Goal: Transaction & Acquisition: Download file/media

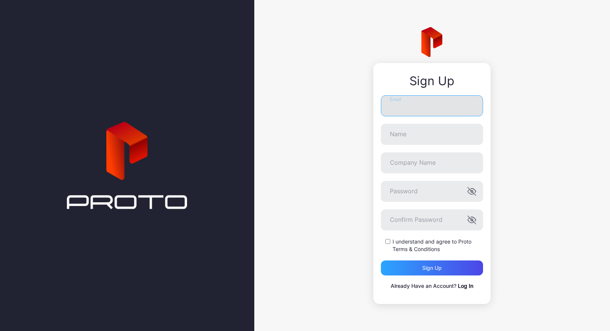
click at [418, 106] on input "Email" at bounding box center [432, 105] width 102 height 21
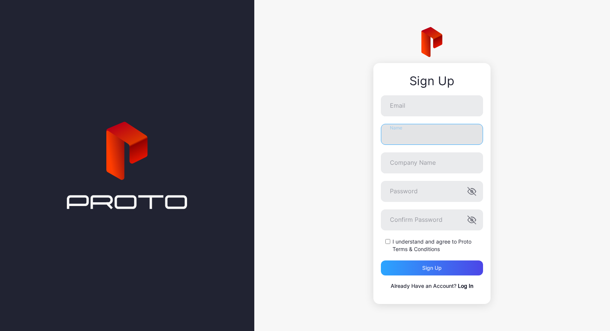
click at [425, 130] on input "Name" at bounding box center [432, 134] width 102 height 21
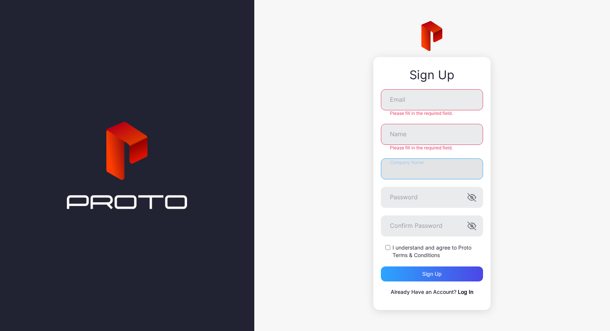
click at [426, 163] on input "Company Name" at bounding box center [432, 168] width 102 height 21
click at [517, 152] on div "Sign Up Email Please fill in the required field. Name Please fill in the requir…" at bounding box center [432, 165] width 356 height 331
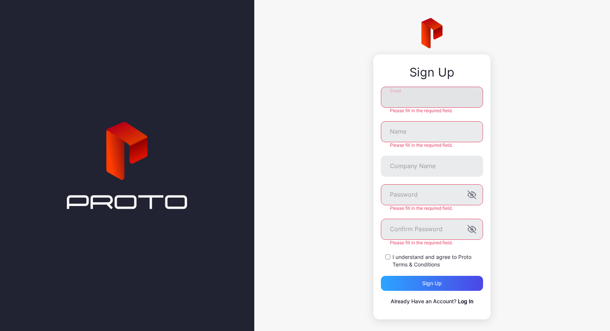
click at [431, 101] on input "Email" at bounding box center [432, 97] width 102 height 21
click at [424, 136] on input "Name" at bounding box center [432, 131] width 102 height 21
click at [414, 164] on input "Company Name" at bounding box center [432, 166] width 102 height 21
click at [516, 220] on div "Sign Up Email Please fill in the required field. Name Please fill in the requir…" at bounding box center [432, 169] width 356 height 338
click at [418, 93] on input "Email" at bounding box center [432, 97] width 102 height 21
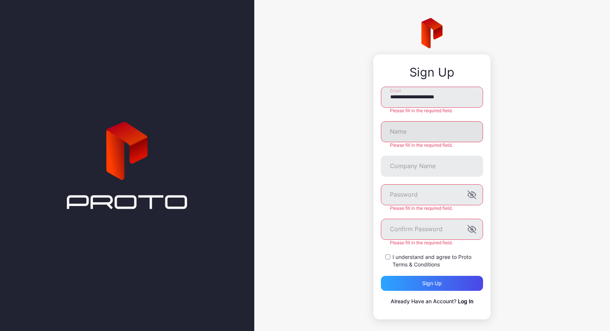
type input "**********"
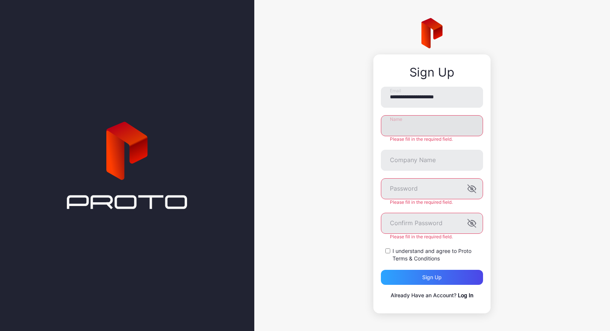
click at [432, 134] on input "Name" at bounding box center [432, 125] width 102 height 21
click at [495, 153] on div "**********" at bounding box center [432, 166] width 356 height 332
click at [443, 163] on input "Company Name" at bounding box center [432, 160] width 102 height 21
click at [504, 161] on div "**********" at bounding box center [432, 166] width 356 height 332
click at [457, 163] on input "Company Name" at bounding box center [432, 160] width 102 height 21
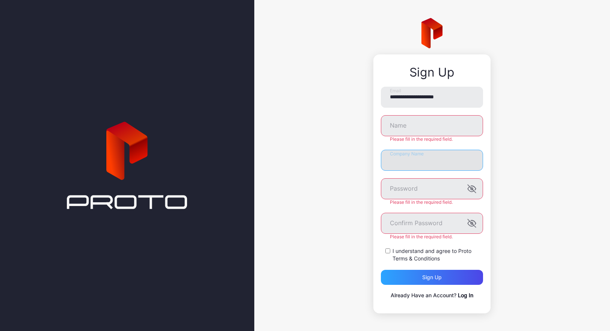
click at [444, 164] on input "Company Name" at bounding box center [432, 160] width 102 height 21
click at [419, 129] on input "Name" at bounding box center [432, 125] width 102 height 21
type input "****"
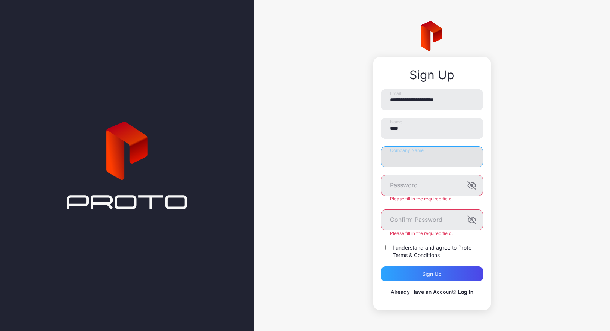
click at [425, 166] on input "Company Name" at bounding box center [432, 156] width 102 height 21
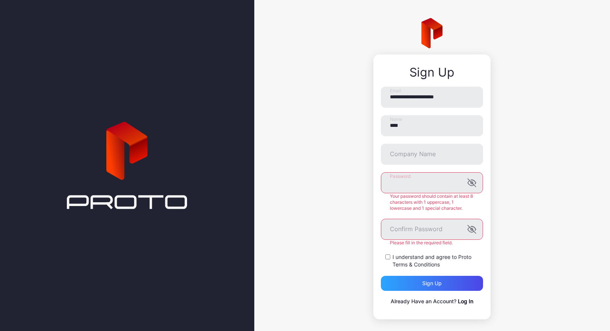
click at [354, 184] on div "**********" at bounding box center [432, 169] width 356 height 338
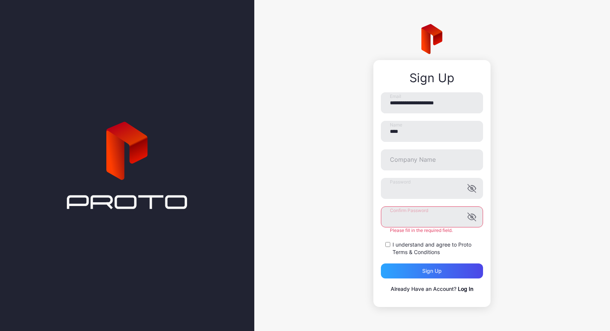
click at [397, 229] on div "Confirm Password Please fill in the required field." at bounding box center [432, 220] width 102 height 27
click at [415, 243] on label "I understand and agree to Proto Terms & Conditions" at bounding box center [437, 248] width 91 height 15
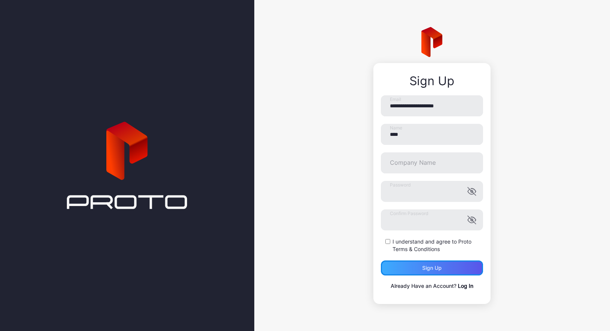
click at [441, 268] on div "Sign up" at bounding box center [432, 268] width 20 height 6
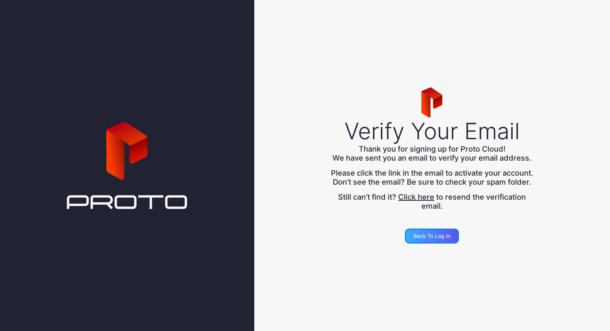
click at [436, 239] on div "Back to Log in" at bounding box center [431, 236] width 37 height 6
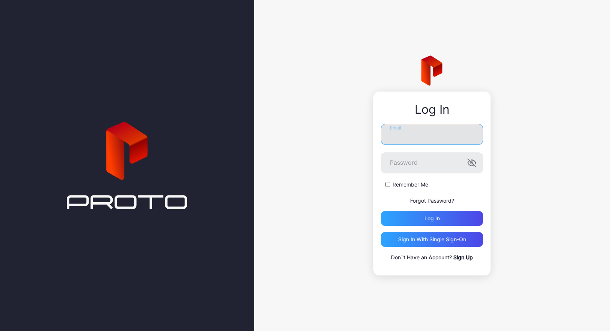
click at [409, 135] on input "Email" at bounding box center [432, 134] width 102 height 21
type input "**********"
click at [400, 185] on label "Remember Me" at bounding box center [410, 185] width 36 height 8
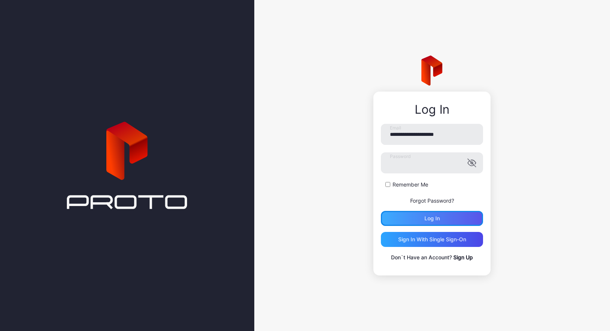
click at [433, 218] on div "Log in" at bounding box center [431, 219] width 15 height 6
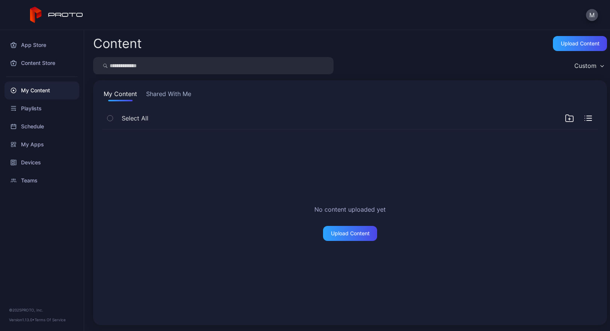
click at [167, 91] on button "Shared With Me" at bounding box center [169, 95] width 48 height 12
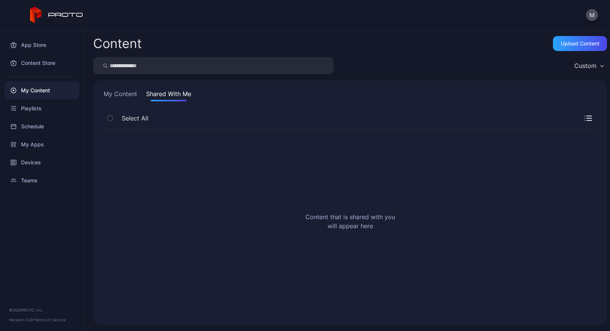
click at [126, 93] on button "My Content" at bounding box center [120, 95] width 36 height 12
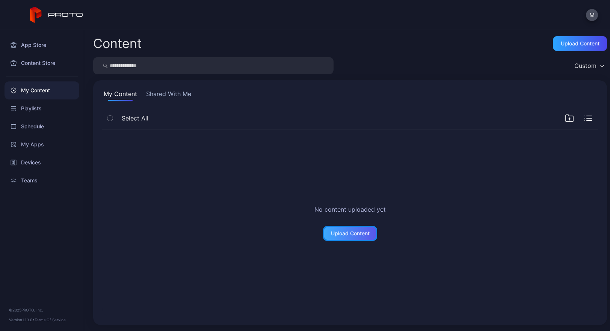
click at [342, 231] on div "Upload Content" at bounding box center [350, 234] width 39 height 6
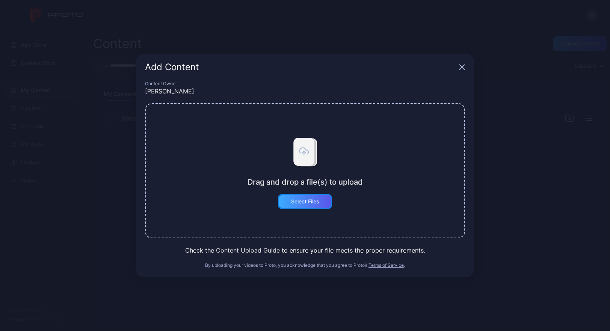
click at [311, 198] on div "Select Files" at bounding box center [305, 201] width 54 height 15
click at [462, 66] on icon "button" at bounding box center [462, 67] width 6 height 6
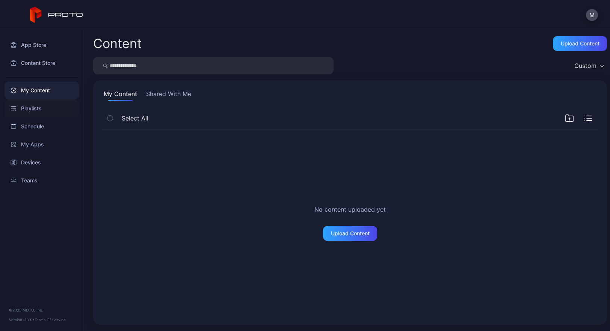
click at [39, 107] on div "Playlists" at bounding box center [42, 109] width 75 height 18
click at [39, 125] on div "Schedule" at bounding box center [42, 127] width 75 height 18
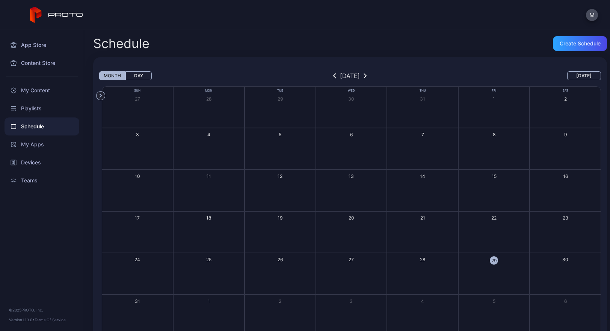
click at [278, 178] on div "12" at bounding box center [280, 176] width 5 height 6
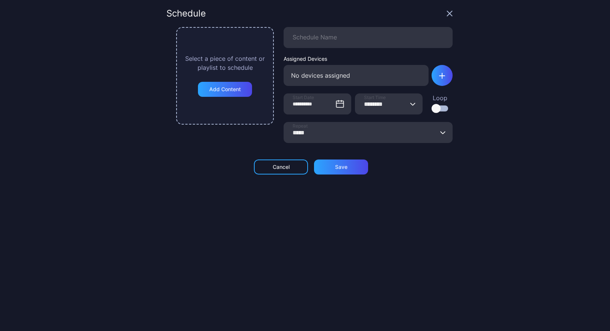
click at [447, 13] on icon "button" at bounding box center [450, 14] width 6 height 6
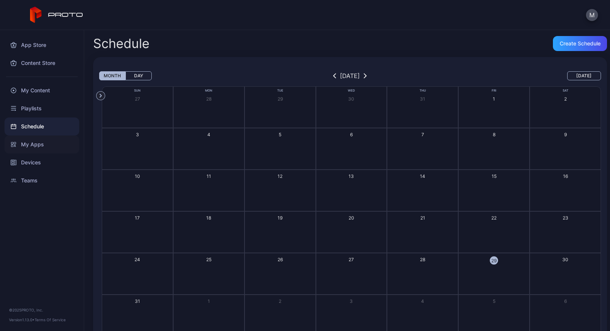
click at [44, 142] on div "My Apps" at bounding box center [42, 145] width 75 height 18
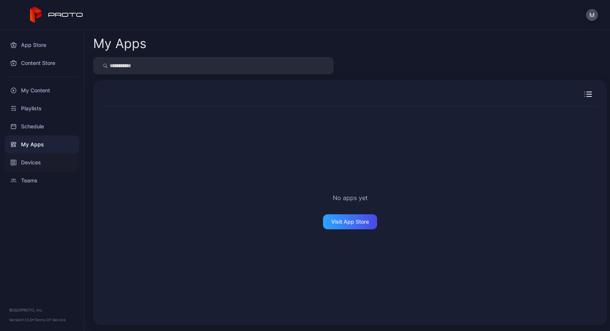
click at [29, 161] on div "Devices" at bounding box center [42, 163] width 75 height 18
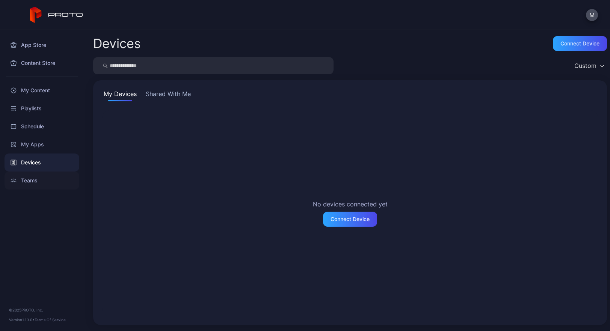
click at [37, 179] on div "Teams" at bounding box center [42, 181] width 75 height 18
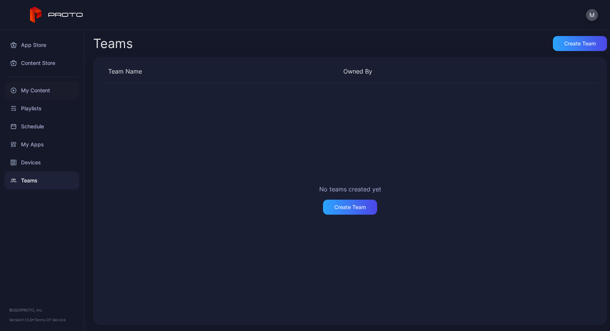
click at [41, 93] on div "My Content" at bounding box center [42, 90] width 75 height 18
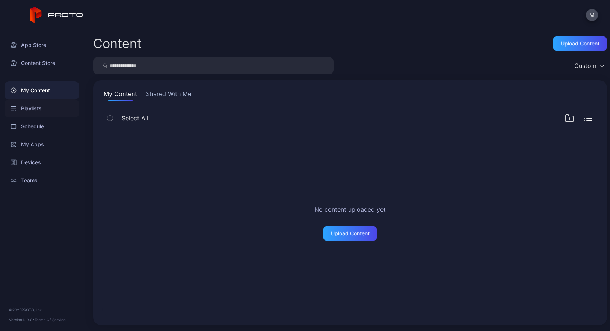
click at [38, 107] on div "Playlists" at bounding box center [42, 109] width 75 height 18
click at [41, 125] on div "Schedule" at bounding box center [42, 127] width 75 height 18
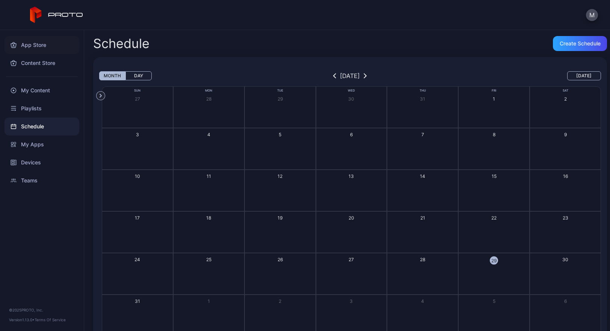
click at [30, 46] on div "App Store" at bounding box center [42, 45] width 75 height 18
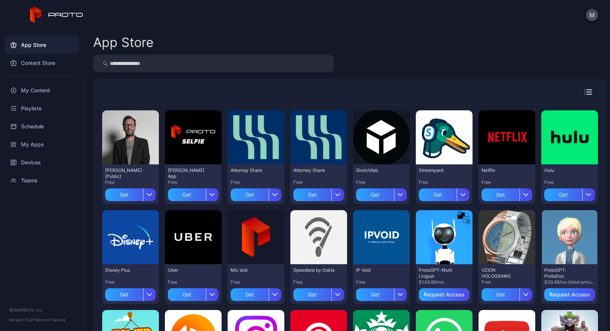
click at [129, 61] on input "search" at bounding box center [213, 63] width 240 height 17
click at [211, 42] on div "App Store" at bounding box center [350, 42] width 514 height 13
click at [47, 63] on div "Content Store" at bounding box center [42, 63] width 75 height 18
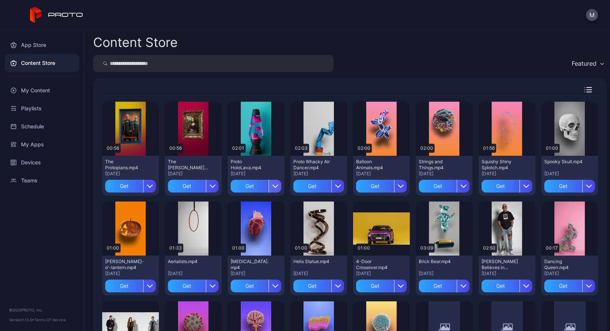
click at [272, 183] on icon "button" at bounding box center [275, 186] width 6 height 6
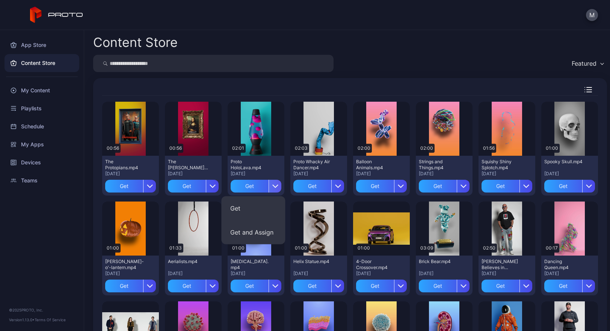
click at [272, 183] on icon "button" at bounding box center [275, 186] width 6 height 6
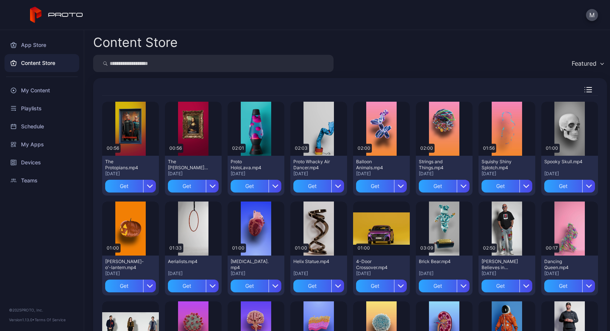
click at [28, 231] on div "App Store Content Store My Content Playlists Schedule My Apps Devices Teams © 2…" at bounding box center [42, 180] width 84 height 301
click at [56, 249] on div "App Store Content Store My Content Playlists Schedule My Apps Devices Teams © 2…" at bounding box center [42, 180] width 84 height 301
click at [35, 48] on div "App Store" at bounding box center [42, 45] width 75 height 18
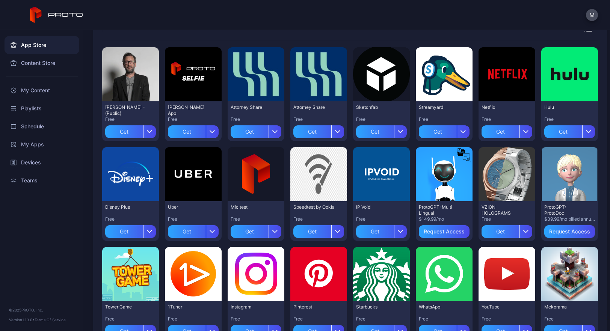
scroll to position [194, 0]
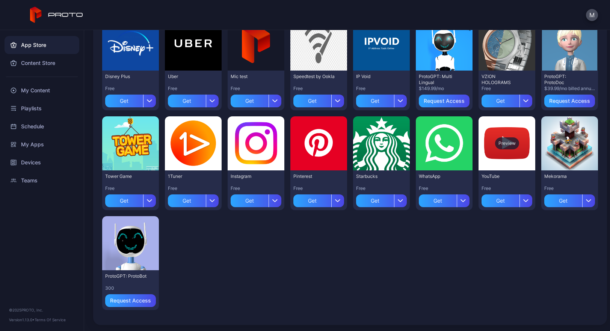
click at [492, 154] on div "Preview" at bounding box center [506, 143] width 57 height 54
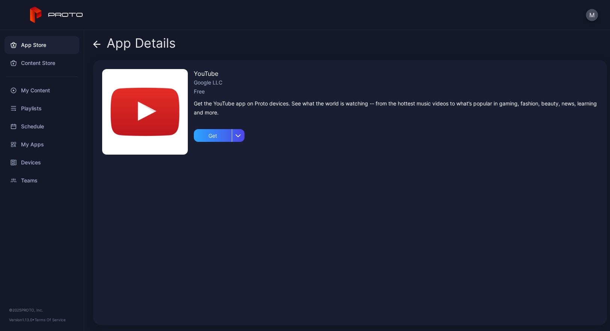
click at [169, 123] on img at bounding box center [145, 112] width 86 height 86
click at [228, 105] on div "Get the YouTube app on Proto devices. See what the world is watching -- from th…" at bounding box center [396, 108] width 404 height 18
click at [208, 82] on div "Google LLC" at bounding box center [396, 82] width 404 height 9
click at [147, 98] on img at bounding box center [145, 112] width 86 height 86
click at [213, 137] on div "Get" at bounding box center [213, 135] width 38 height 13
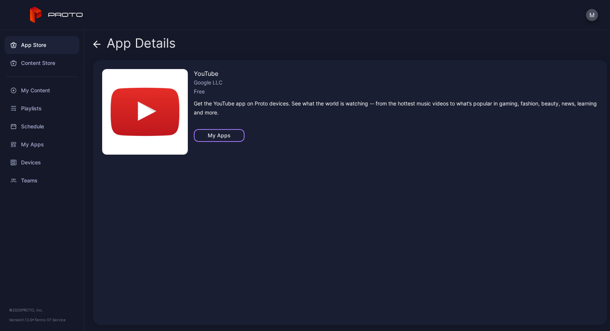
click at [218, 137] on div "My Apps" at bounding box center [219, 136] width 23 height 6
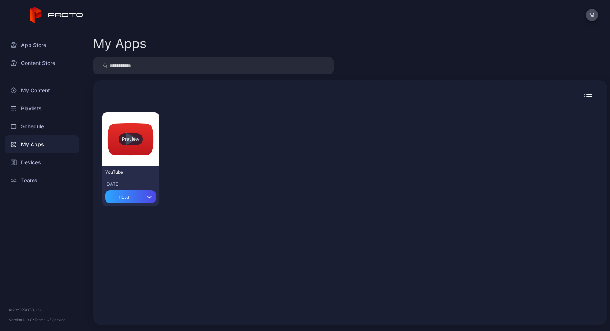
click at [134, 147] on div "Preview" at bounding box center [130, 139] width 57 height 54
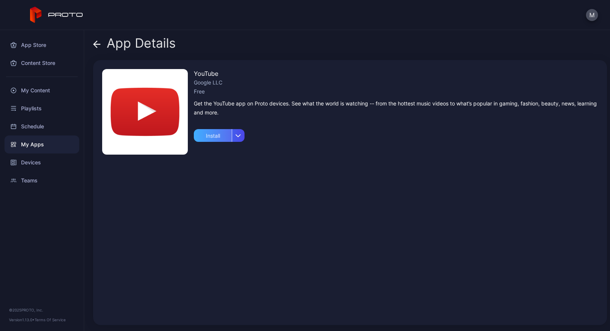
click at [217, 135] on div "Install" at bounding box center [213, 135] width 38 height 13
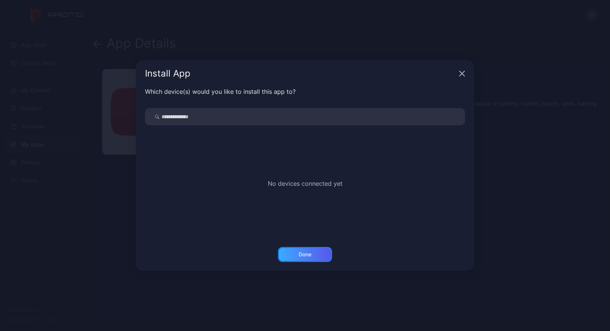
click at [305, 255] on div "Done" at bounding box center [305, 255] width 13 height 6
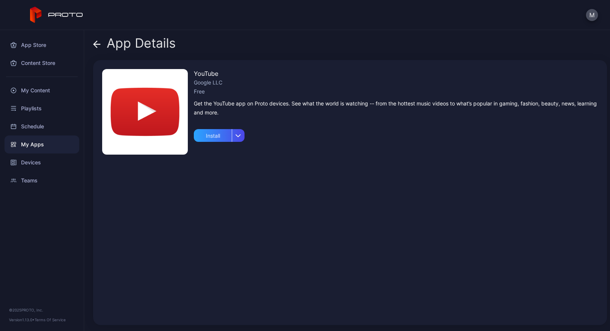
click at [155, 108] on img at bounding box center [145, 112] width 86 height 86
click at [35, 88] on div "My Content" at bounding box center [42, 90] width 75 height 18
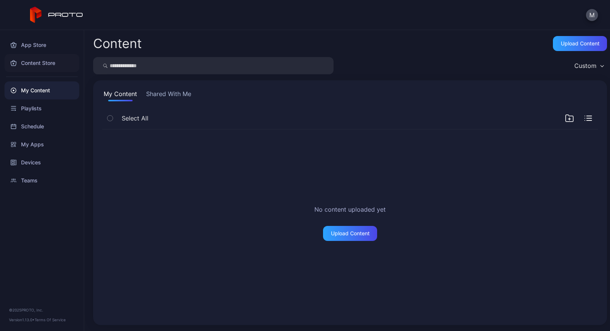
click at [35, 64] on div "Content Store" at bounding box center [42, 63] width 75 height 18
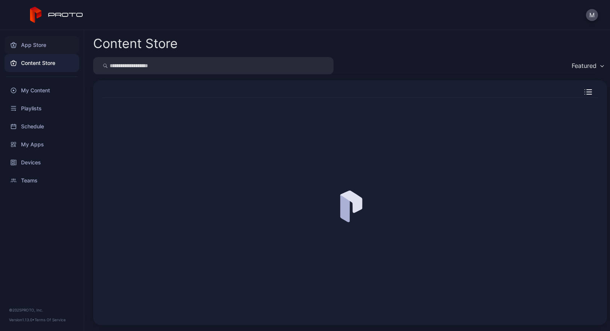
click at [33, 48] on div "App Store" at bounding box center [42, 45] width 75 height 18
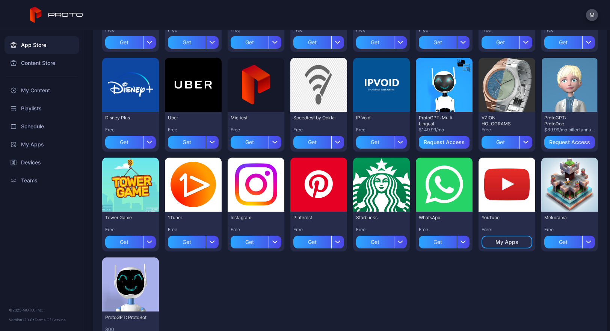
scroll to position [194, 0]
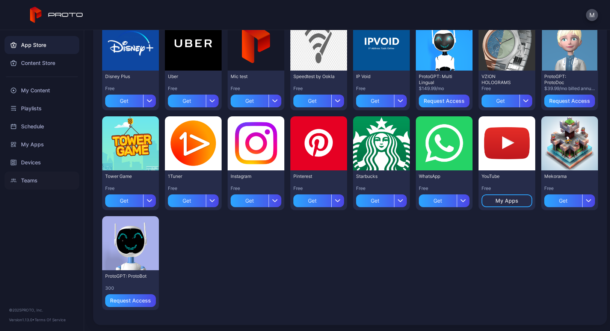
click at [31, 178] on div "Teams" at bounding box center [42, 181] width 75 height 18
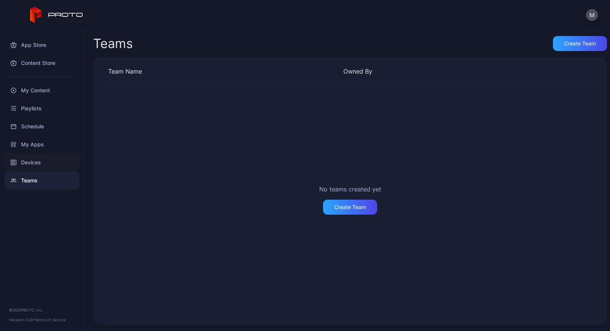
click at [27, 161] on div "Devices" at bounding box center [42, 163] width 75 height 18
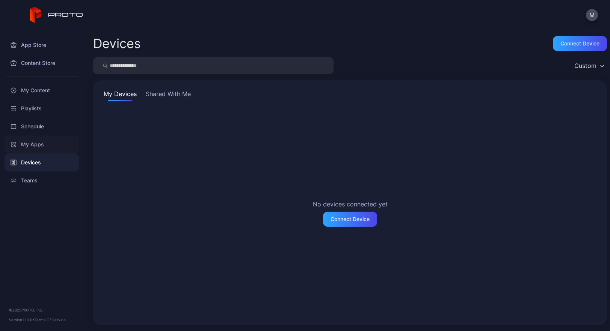
click at [28, 145] on div "My Apps" at bounding box center [42, 145] width 75 height 18
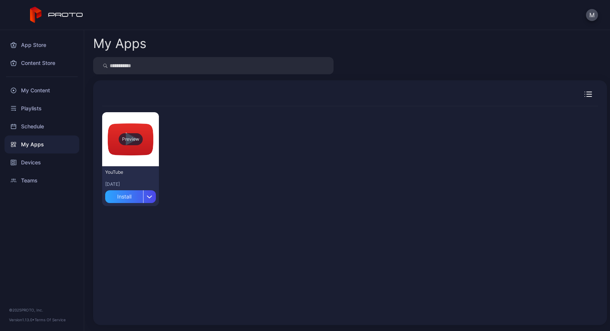
click at [131, 142] on div "Preview" at bounding box center [131, 139] width 24 height 12
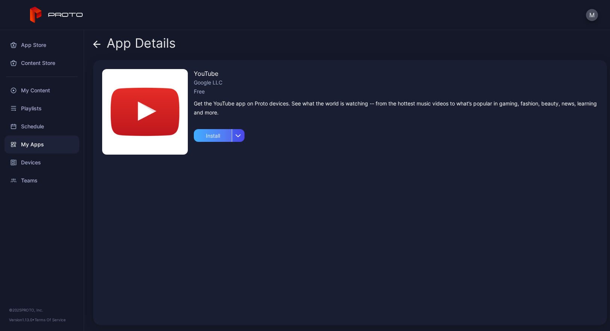
click at [218, 139] on div "Install" at bounding box center [213, 135] width 38 height 13
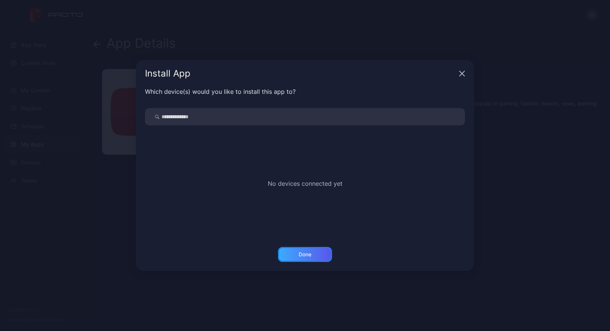
click at [304, 253] on div "Done" at bounding box center [305, 255] width 13 height 6
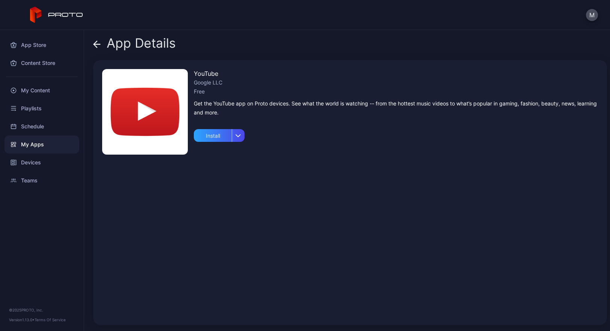
drag, startPoint x: 170, startPoint y: 107, endPoint x: 150, endPoint y: 190, distance: 85.1
click at [150, 190] on div "YouTube Google LLC Free Get the YouTube app on Proto devices. See what the worl…" at bounding box center [350, 192] width 514 height 265
click at [203, 84] on div "Google LLC" at bounding box center [396, 82] width 404 height 9
click at [201, 92] on div "Free" at bounding box center [396, 91] width 404 height 9
click at [205, 85] on div "Google LLC" at bounding box center [396, 82] width 404 height 9
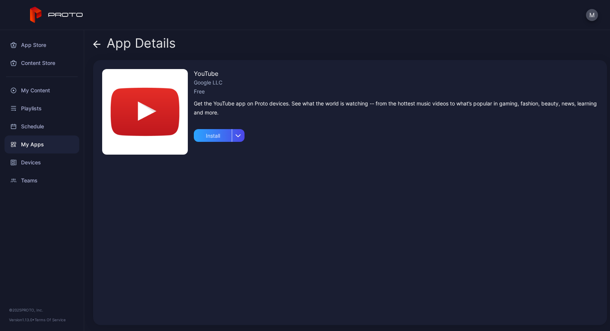
click at [204, 100] on div "Get the YouTube app on Proto devices. See what the world is watching -- from th…" at bounding box center [396, 108] width 404 height 18
click at [202, 109] on div "Get the YouTube app on Proto devices. See what the world is watching -- from th…" at bounding box center [396, 108] width 404 height 18
click at [156, 179] on div "YouTube Google LLC Free Get the YouTube app on Proto devices. See what the worl…" at bounding box center [350, 192] width 514 height 265
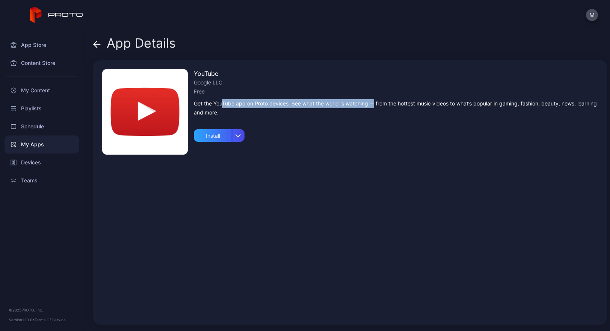
drag, startPoint x: 223, startPoint y: 104, endPoint x: 375, endPoint y: 104, distance: 151.3
click at [375, 104] on div "Get the YouTube app on Proto devices. See what the world is watching -- from th…" at bounding box center [396, 108] width 404 height 18
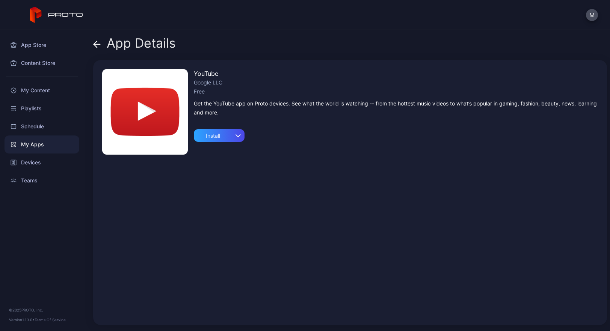
click at [273, 127] on div "YouTube Google LLC Free Get the YouTube app on Proto devices. See what the worl…" at bounding box center [396, 192] width 404 height 247
click at [38, 63] on div "Content Store" at bounding box center [42, 63] width 75 height 18
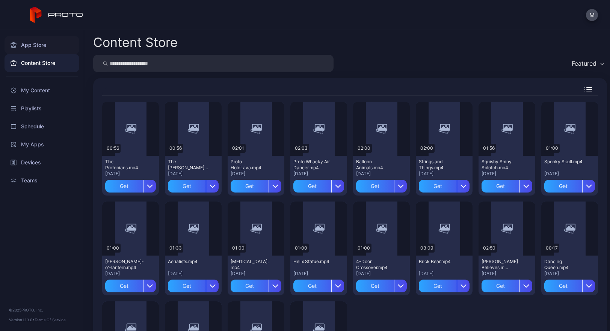
click at [38, 46] on div "App Store" at bounding box center [42, 45] width 75 height 18
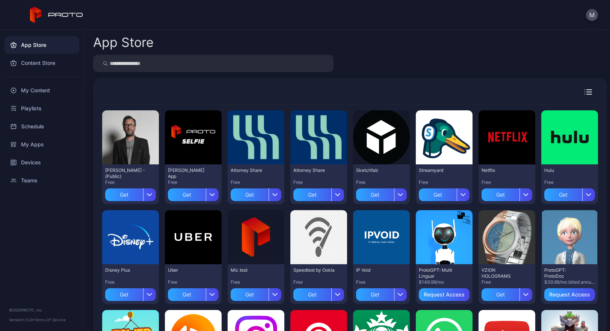
click at [264, 85] on div "Preview David N Persona - (Public) Free Get Preview David Selfie App Free Get P…" at bounding box center [350, 298] width 514 height 441
click at [211, 19] on div "M" at bounding box center [305, 15] width 610 height 30
click at [388, 62] on div at bounding box center [350, 63] width 514 height 17
click at [220, 37] on div "App Store" at bounding box center [350, 42] width 514 height 13
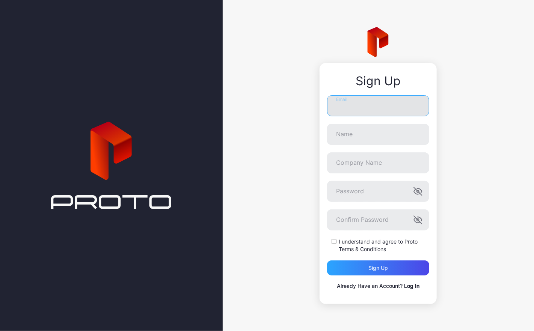
click at [362, 112] on input "Email" at bounding box center [378, 105] width 102 height 21
type input "**********"
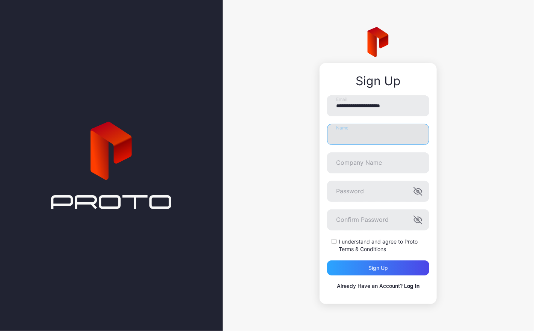
click at [352, 137] on input "Name" at bounding box center [378, 134] width 102 height 21
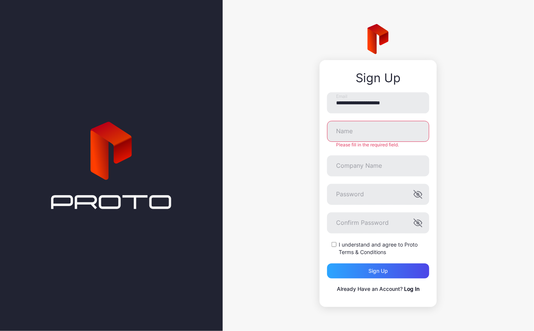
click at [278, 50] on div "**********" at bounding box center [379, 165] width 312 height 331
click at [473, 246] on div "**********" at bounding box center [379, 165] width 312 height 331
click at [415, 288] on link "Log In" at bounding box center [411, 289] width 15 height 6
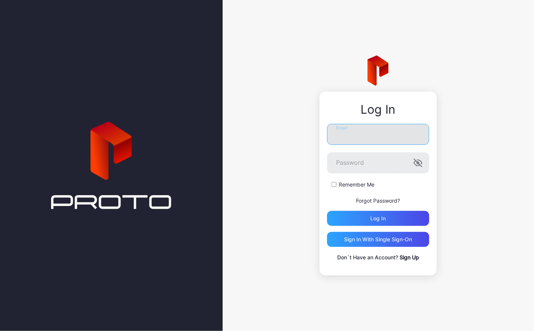
click at [373, 138] on input "Email" at bounding box center [378, 134] width 102 height 21
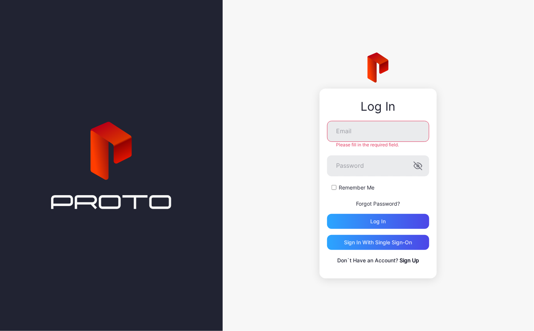
click at [339, 186] on label "Remember Me" at bounding box center [357, 188] width 36 height 8
click at [352, 135] on input "Email" at bounding box center [378, 131] width 102 height 21
type input "**********"
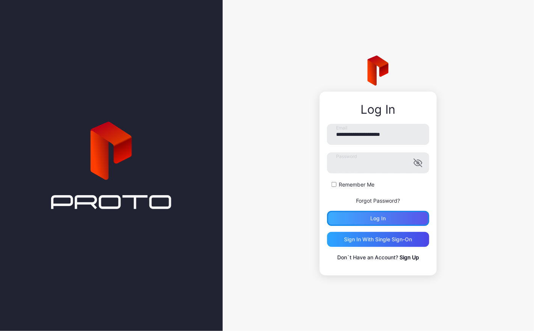
click at [381, 219] on div "Log in" at bounding box center [378, 219] width 15 height 6
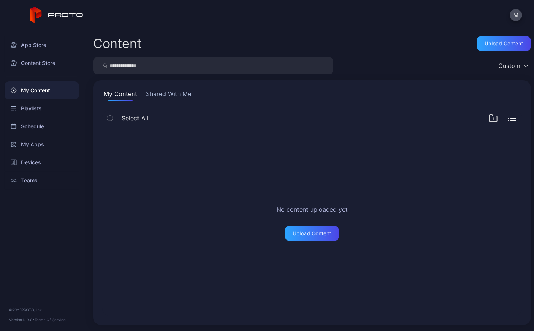
click at [503, 189] on div "No content uploaded yet Upload Content" at bounding box center [312, 223] width 432 height 199
click at [38, 47] on div "App Store" at bounding box center [42, 45] width 75 height 18
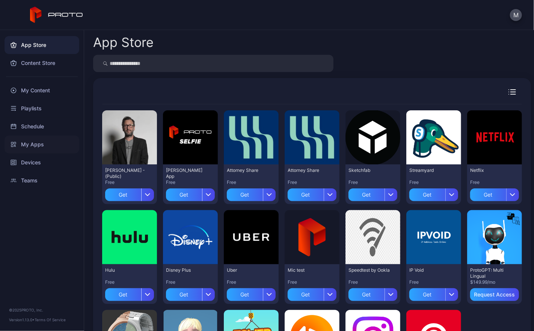
click at [30, 143] on div "My Apps" at bounding box center [42, 145] width 75 height 18
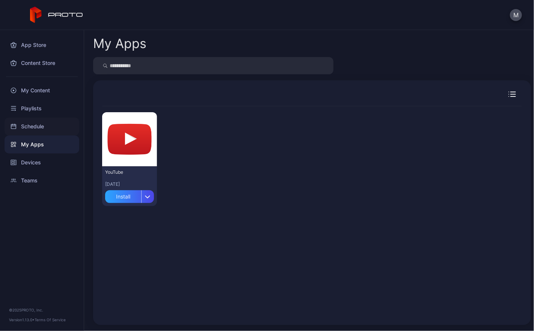
click at [30, 127] on div "Schedule" at bounding box center [42, 127] width 75 height 18
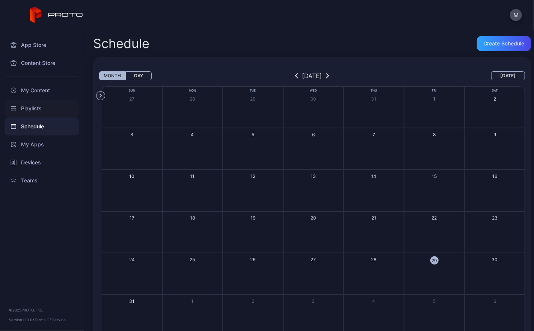
click at [27, 109] on div "Playlists" at bounding box center [42, 109] width 75 height 18
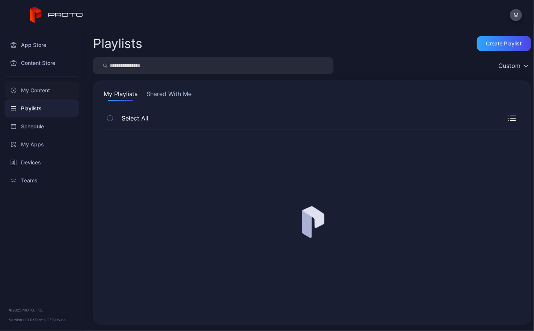
click at [32, 91] on div "My Content" at bounding box center [42, 90] width 75 height 18
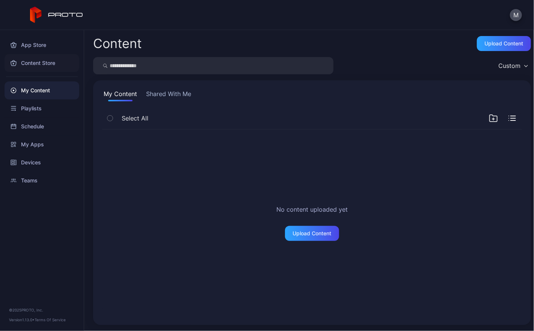
click at [36, 65] on div "Content Store" at bounding box center [42, 63] width 75 height 18
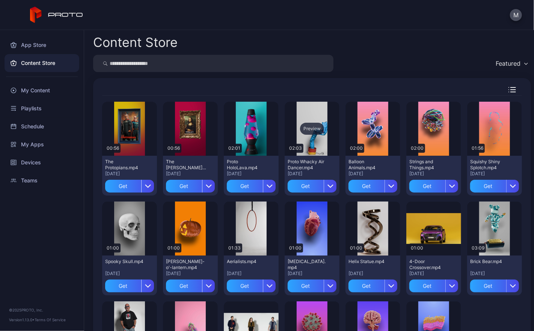
click at [340, 135] on div "Preview" at bounding box center [312, 129] width 55 height 54
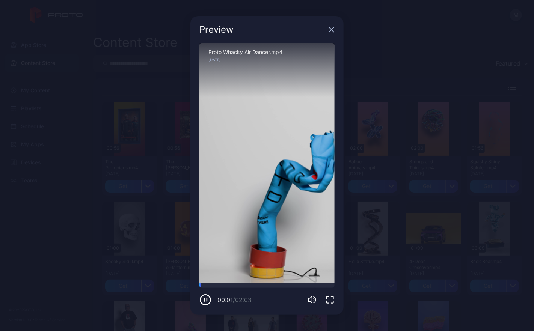
click at [330, 300] on icon "button" at bounding box center [330, 300] width 9 height 9
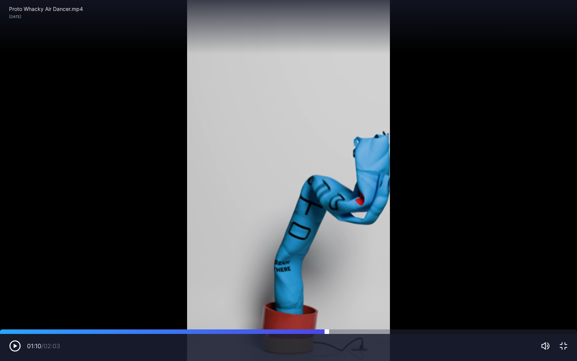
click at [327, 331] on div at bounding box center [288, 331] width 577 height 5
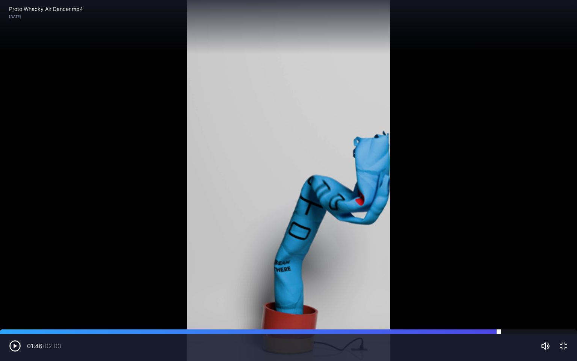
click at [499, 331] on div at bounding box center [288, 331] width 577 height 5
click at [534, 331] on div at bounding box center [288, 331] width 577 height 5
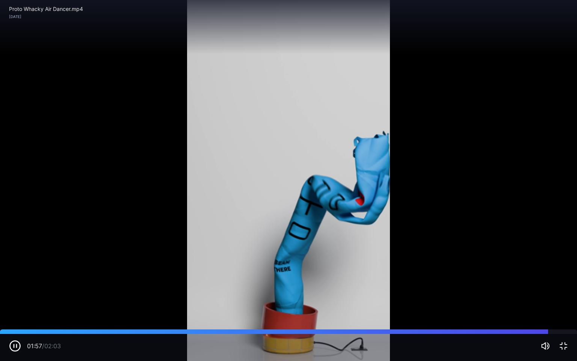
click at [534, 331] on icon "button" at bounding box center [563, 345] width 9 height 9
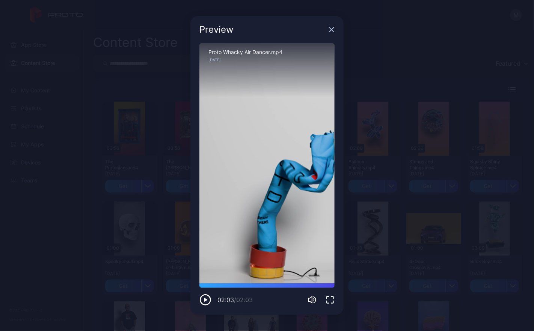
click at [330, 30] on icon "button" at bounding box center [332, 30] width 6 height 6
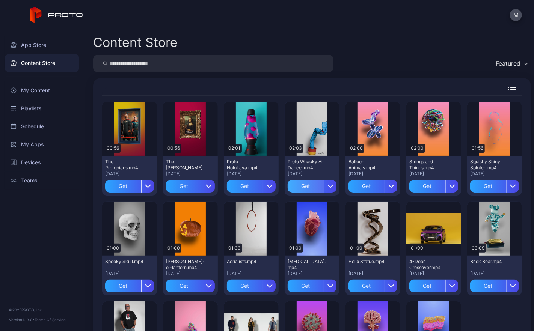
click at [324, 186] on div "Get" at bounding box center [306, 186] width 36 height 13
click at [32, 145] on div "My Apps" at bounding box center [42, 145] width 75 height 18
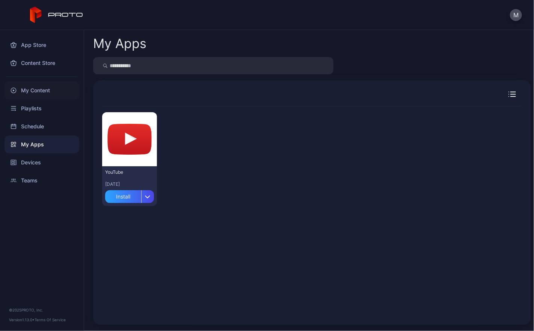
click at [38, 93] on div "My Content" at bounding box center [42, 90] width 75 height 18
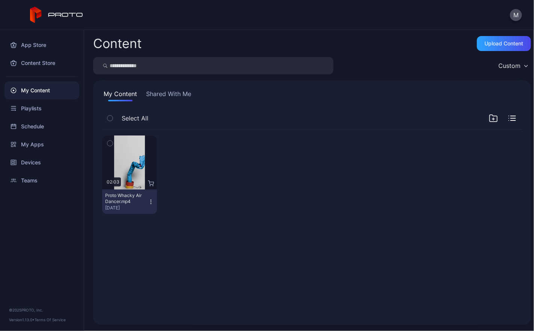
click at [111, 144] on icon "button" at bounding box center [109, 143] width 5 height 8
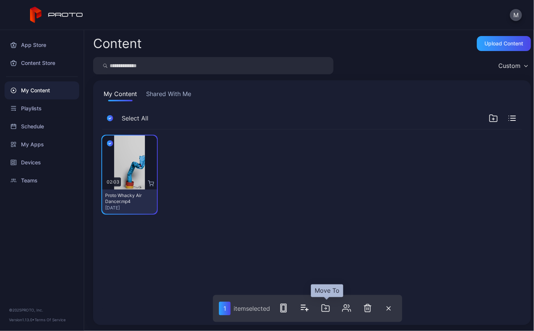
click at [324, 308] on icon "button" at bounding box center [325, 308] width 9 height 9
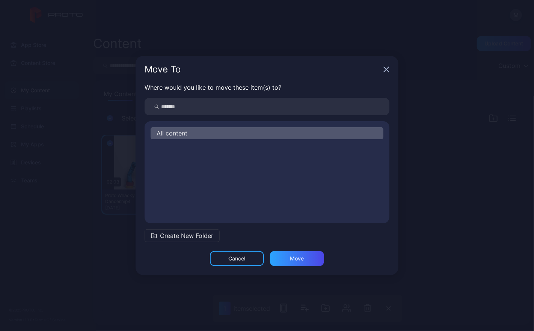
click at [386, 70] on icon "button" at bounding box center [386, 69] width 6 height 6
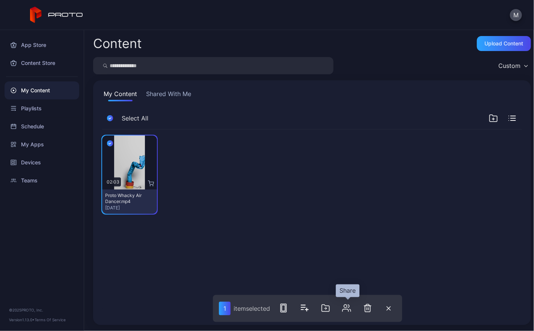
click at [347, 310] on icon "button" at bounding box center [346, 308] width 9 height 9
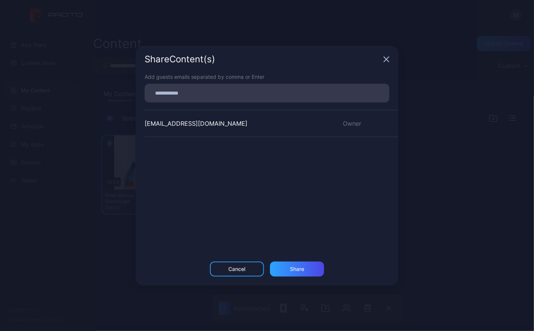
click at [183, 127] on div "[EMAIL_ADDRESS][DOMAIN_NAME]" at bounding box center [196, 123] width 103 height 9
click at [180, 124] on div "[EMAIL_ADDRESS][DOMAIN_NAME]" at bounding box center [196, 123] width 103 height 9
click at [155, 125] on div "[EMAIL_ADDRESS][DOMAIN_NAME]" at bounding box center [196, 123] width 103 height 9
drag, startPoint x: 177, startPoint y: 124, endPoint x: 202, endPoint y: 121, distance: 25.0
click at [177, 123] on div "[EMAIL_ADDRESS][DOMAIN_NAME]" at bounding box center [196, 123] width 103 height 9
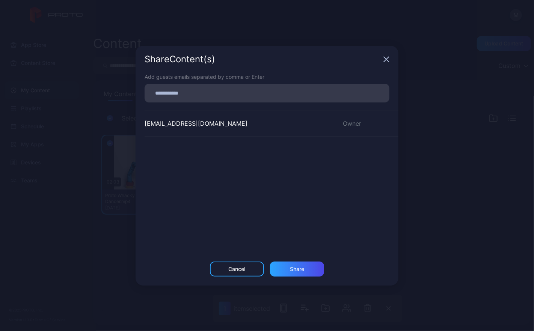
click at [339, 123] on div "Owner" at bounding box center [366, 123] width 65 height 9
click at [226, 123] on div "[EMAIL_ADDRESS][DOMAIN_NAME]" at bounding box center [196, 123] width 103 height 9
click at [385, 59] on icon "button" at bounding box center [386, 59] width 6 height 6
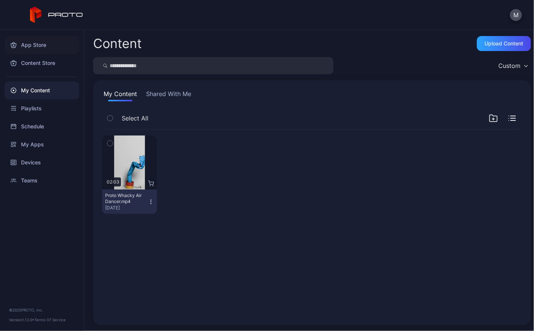
click at [33, 46] on div "App Store" at bounding box center [42, 45] width 75 height 18
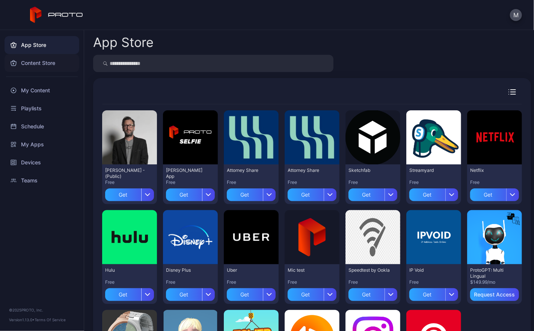
click at [40, 65] on div "Content Store" at bounding box center [42, 63] width 75 height 18
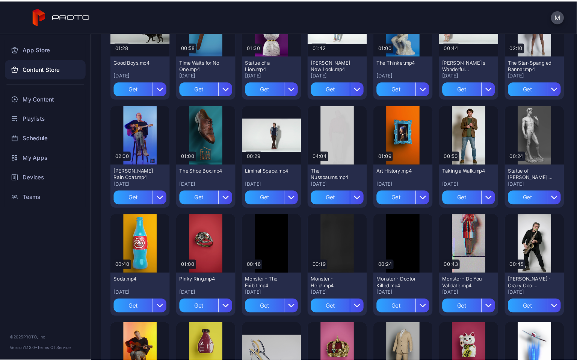
scroll to position [714, 0]
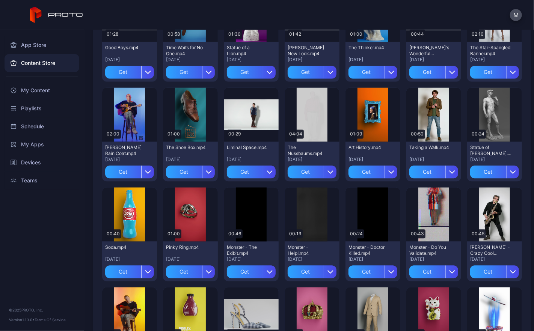
click at [467, 42] on div "Preview" at bounding box center [494, 15] width 55 height 54
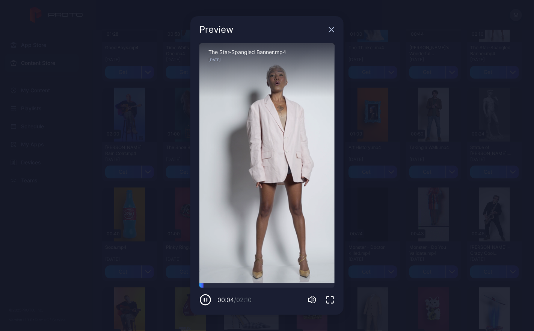
click at [326, 299] on icon "button" at bounding box center [330, 300] width 9 height 9
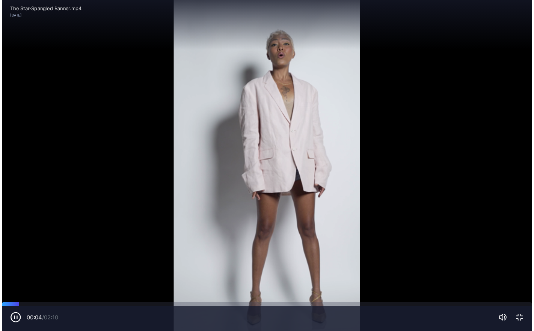
scroll to position [613, 0]
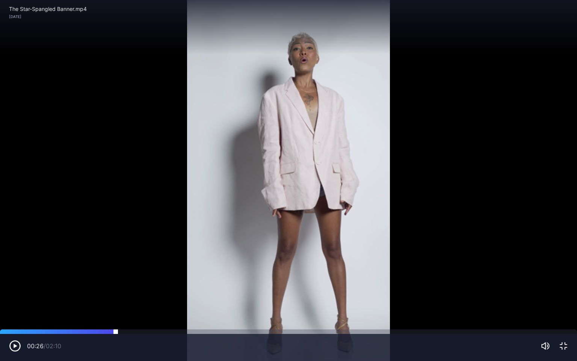
drag, startPoint x: 42, startPoint y: 330, endPoint x: 159, endPoint y: 332, distance: 116.8
click at [116, 329] on div at bounding box center [116, 329] width 0 height 0
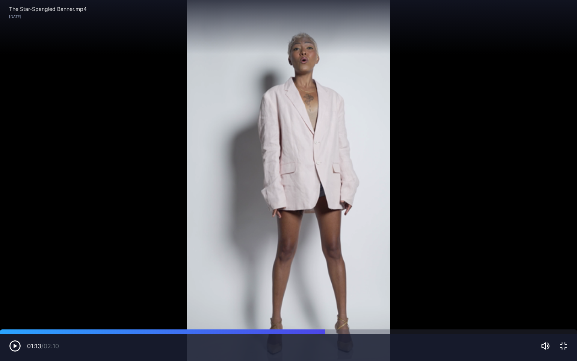
drag, startPoint x: 324, startPoint y: 334, endPoint x: 367, endPoint y: 335, distance: 42.1
click at [367, 331] on div "01:13 / 02:10" at bounding box center [288, 346] width 577 height 27
drag, startPoint x: 371, startPoint y: 332, endPoint x: 483, endPoint y: 332, distance: 111.5
click at [483, 329] on div at bounding box center [483, 329] width 0 height 0
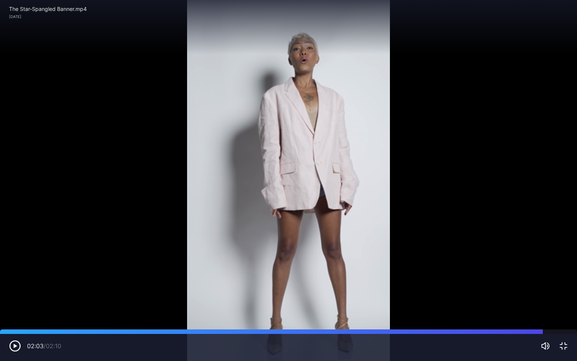
drag, startPoint x: 486, startPoint y: 332, endPoint x: 542, endPoint y: 334, distance: 56.8
click at [534, 331] on div "02:03 / 02:10" at bounding box center [288, 346] width 577 height 27
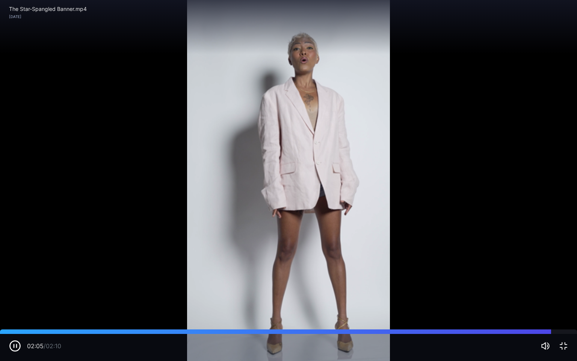
click at [534, 331] on div "Sorry, your browser doesn‘t support embedded videos 02:05 / 02:10 The Star-Span…" at bounding box center [288, 180] width 577 height 361
click at [534, 331] on icon "button" at bounding box center [563, 345] width 9 height 9
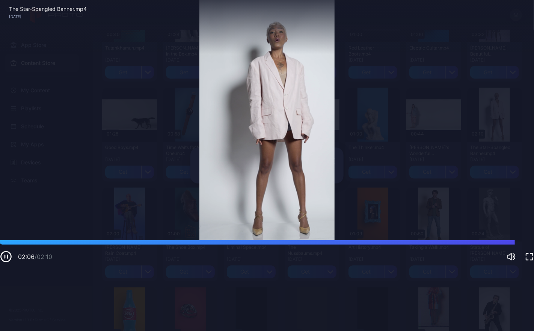
scroll to position [714, 0]
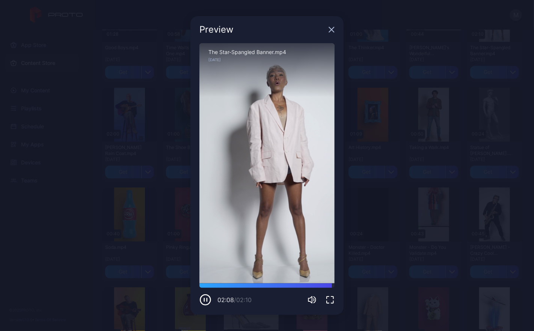
click at [332, 30] on icon "button" at bounding box center [331, 29] width 5 height 5
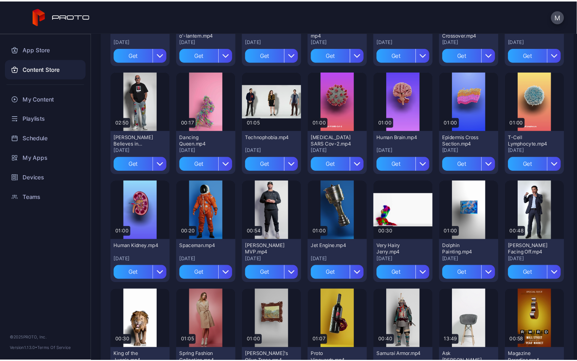
scroll to position [232, 0]
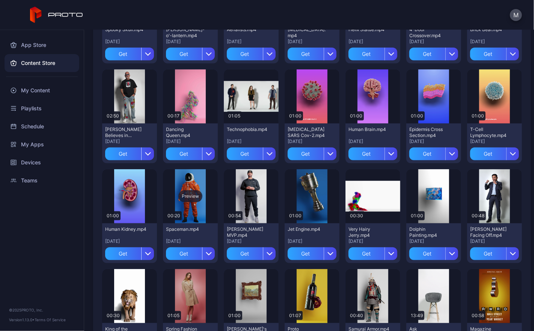
click at [202, 190] on div "Preview" at bounding box center [190, 196] width 24 height 12
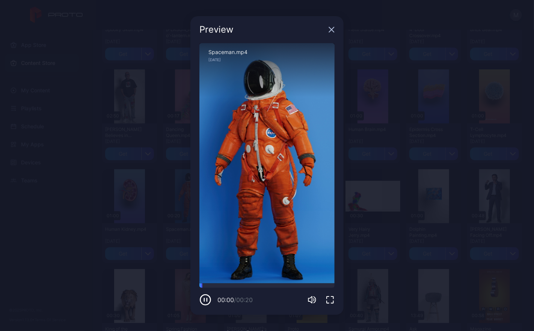
drag, startPoint x: 331, startPoint y: 298, endPoint x: 372, endPoint y: 326, distance: 49.8
click at [330, 298] on icon "button" at bounding box center [330, 300] width 9 height 9
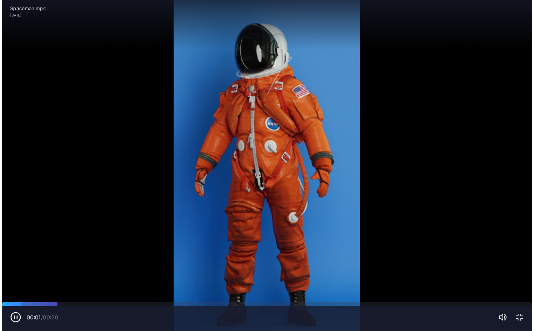
scroll to position [132, 0]
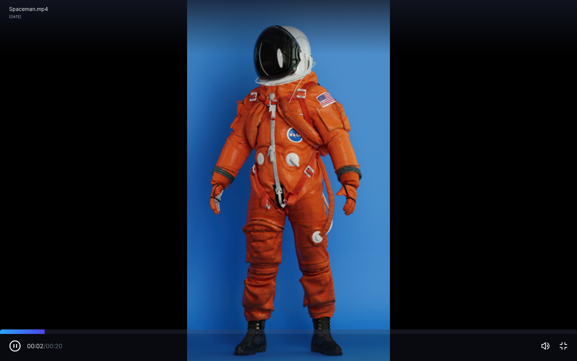
click at [447, 208] on div "Sorry, your browser doesn‘t support embedded videos" at bounding box center [288, 180] width 577 height 361
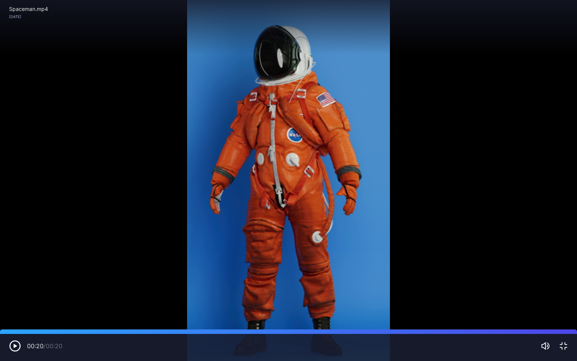
click at [534, 331] on icon "button" at bounding box center [563, 345] width 9 height 9
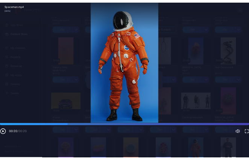
scroll to position [232, 0]
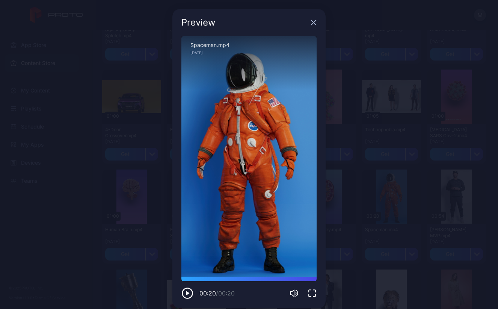
click at [186, 292] on icon "button" at bounding box center [187, 293] width 3 height 4
drag, startPoint x: 241, startPoint y: 15, endPoint x: 182, endPoint y: 2, distance: 60.8
click at [250, 20] on div "Preview" at bounding box center [248, 22] width 153 height 27
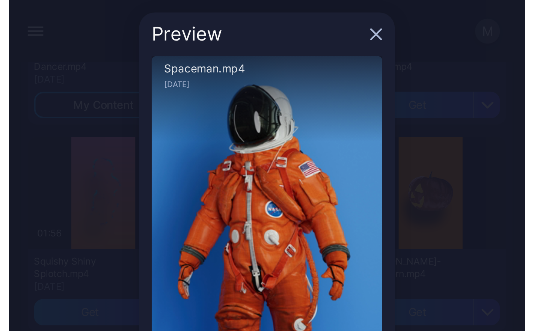
scroll to position [0, 0]
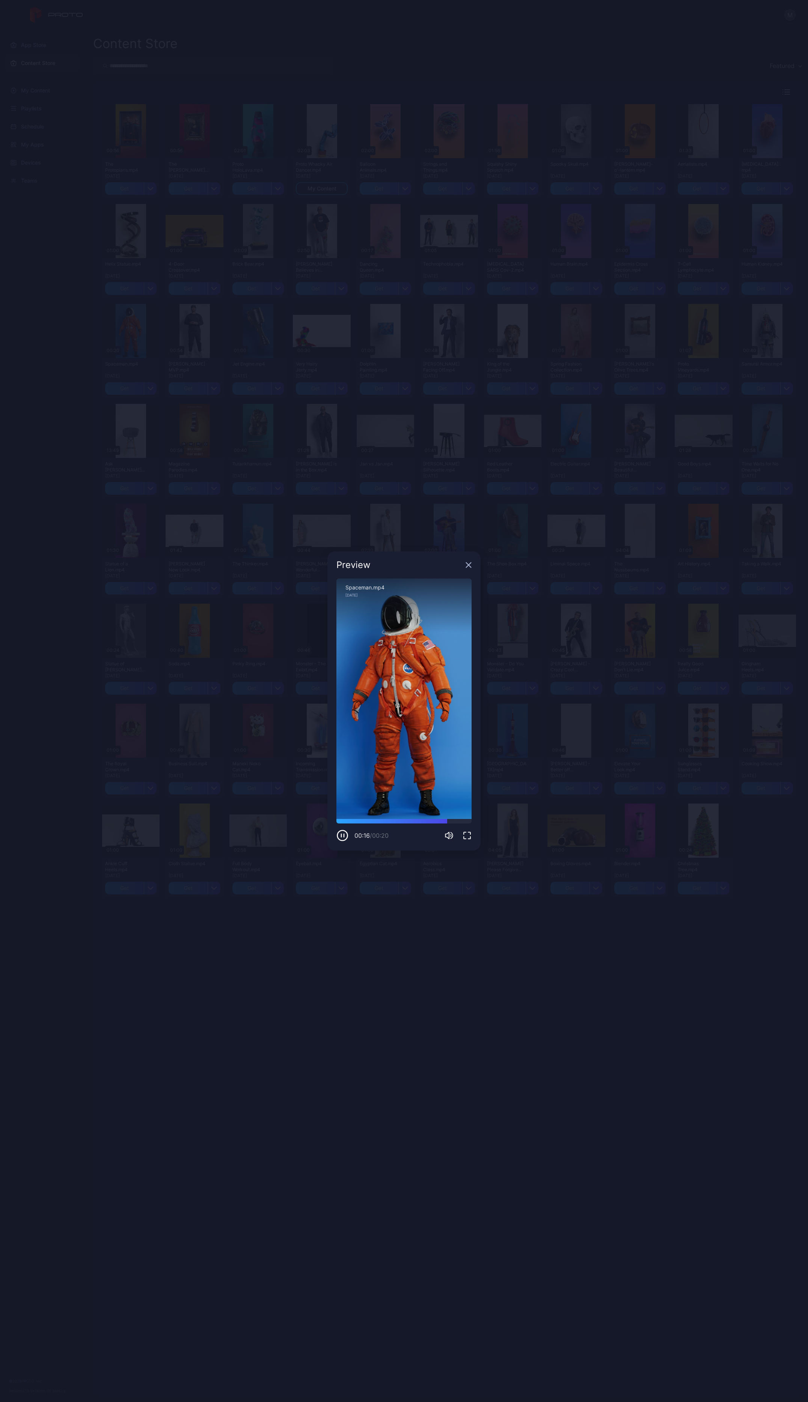
click at [465, 331] on icon "button" at bounding box center [467, 835] width 9 height 9
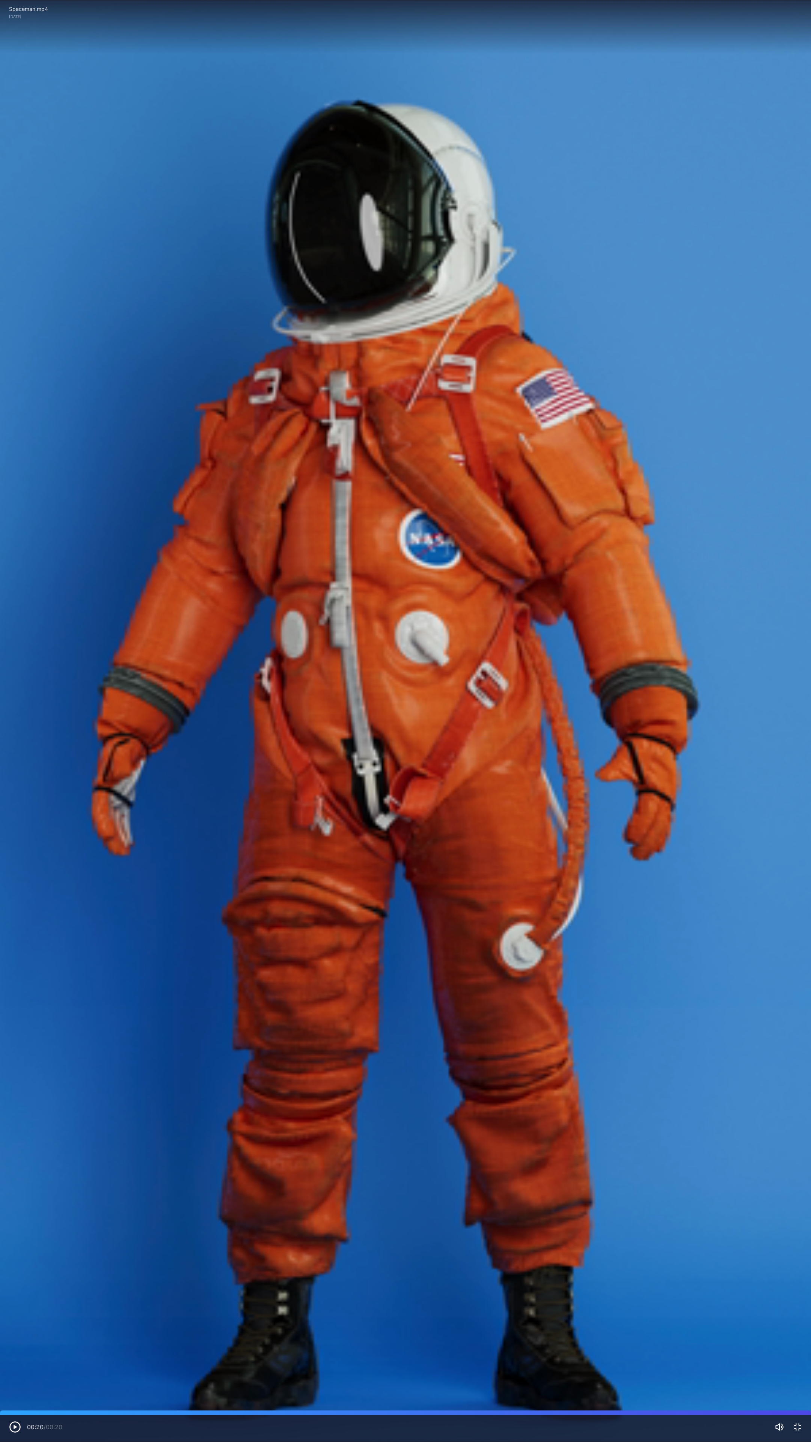
click at [17, 331] on icon "button" at bounding box center [15, 1427] width 12 height 12
click at [534, 331] on icon "button" at bounding box center [797, 1427] width 9 height 9
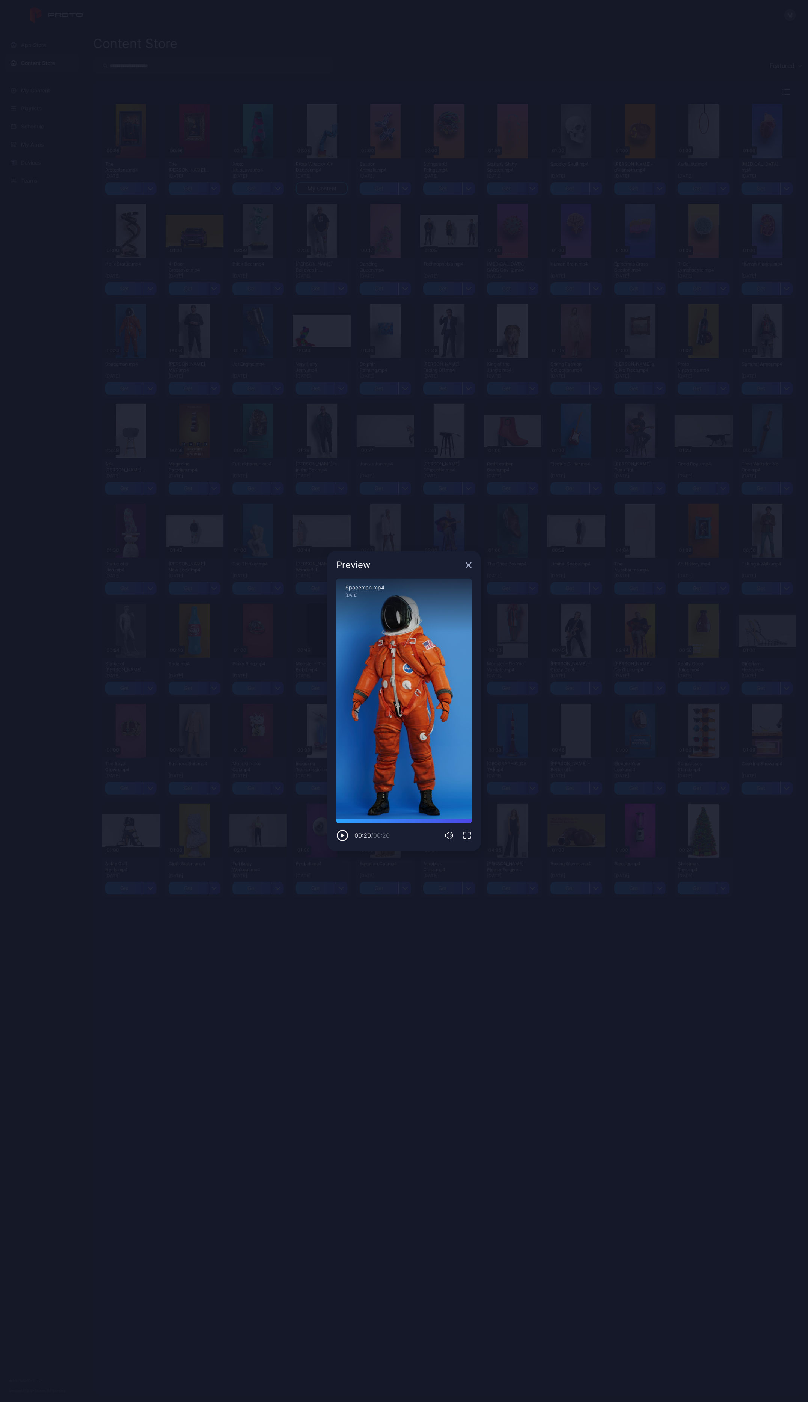
click at [465, 331] on div "Preview" at bounding box center [403, 564] width 153 height 27
click at [467, 331] on icon "button" at bounding box center [469, 565] width 6 height 6
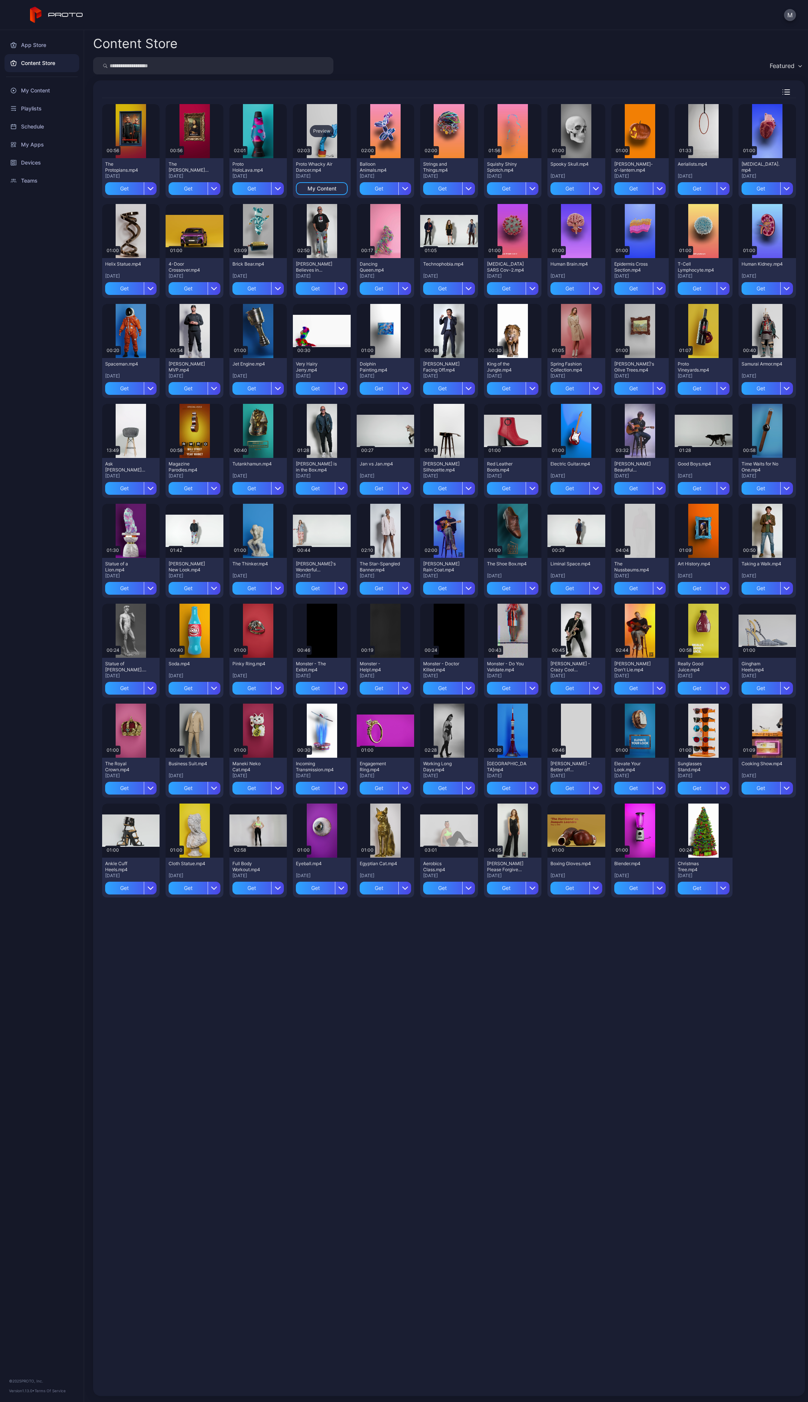
click at [309, 143] on div "Preview" at bounding box center [321, 131] width 57 height 54
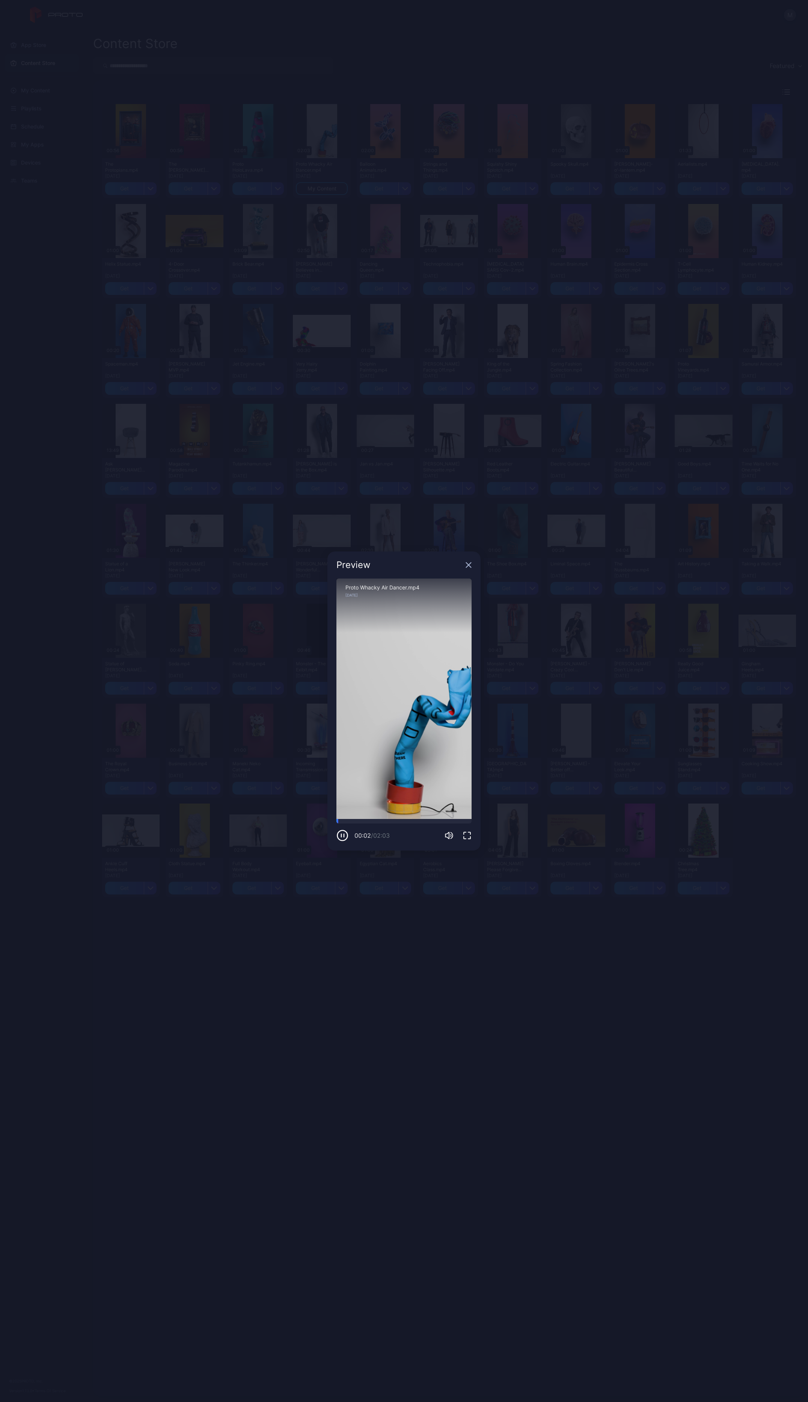
click at [464, 331] on icon "button" at bounding box center [467, 835] width 7 height 7
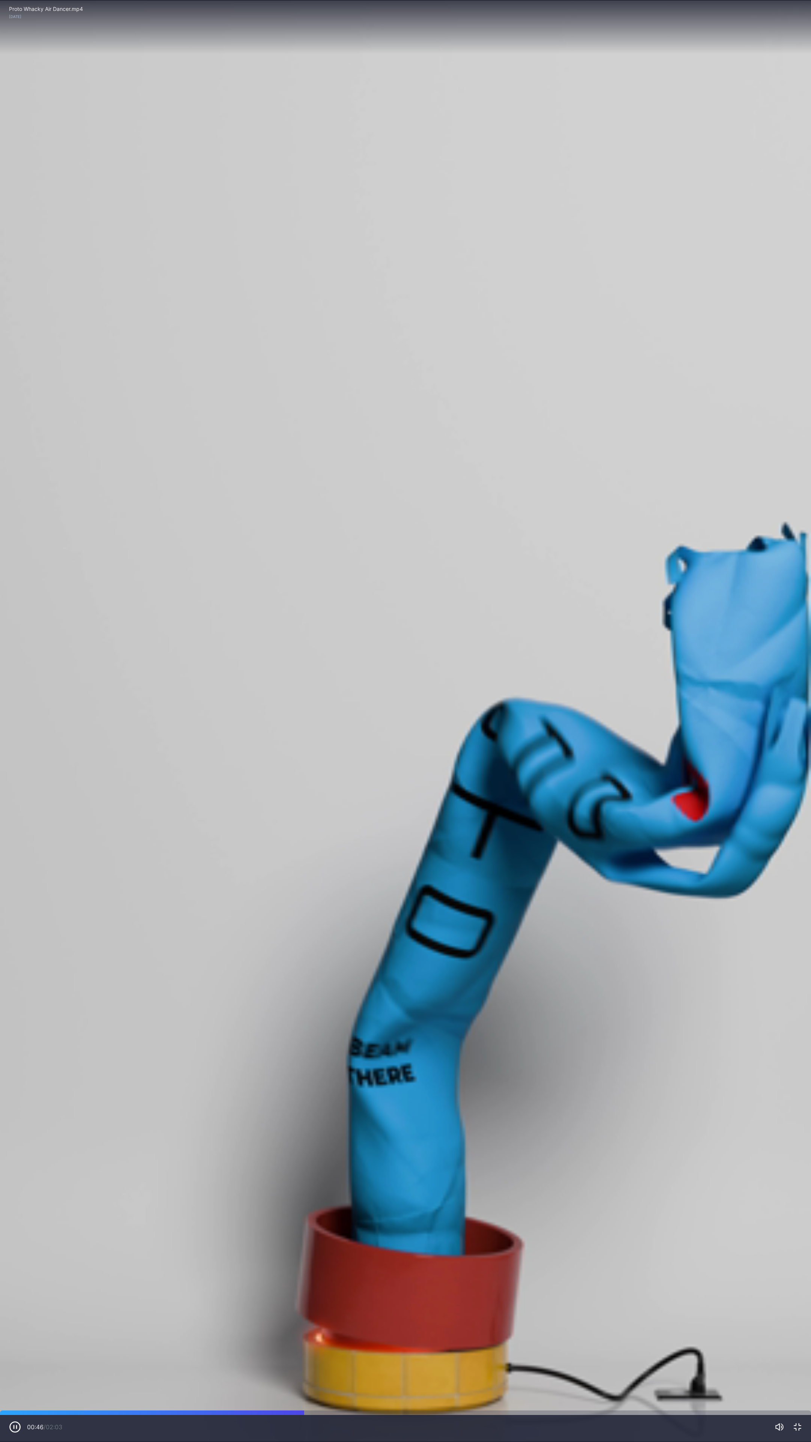
click at [16, 331] on icon "button" at bounding box center [15, 1427] width 12 height 12
click at [534, 331] on icon "button" at bounding box center [797, 1427] width 7 height 7
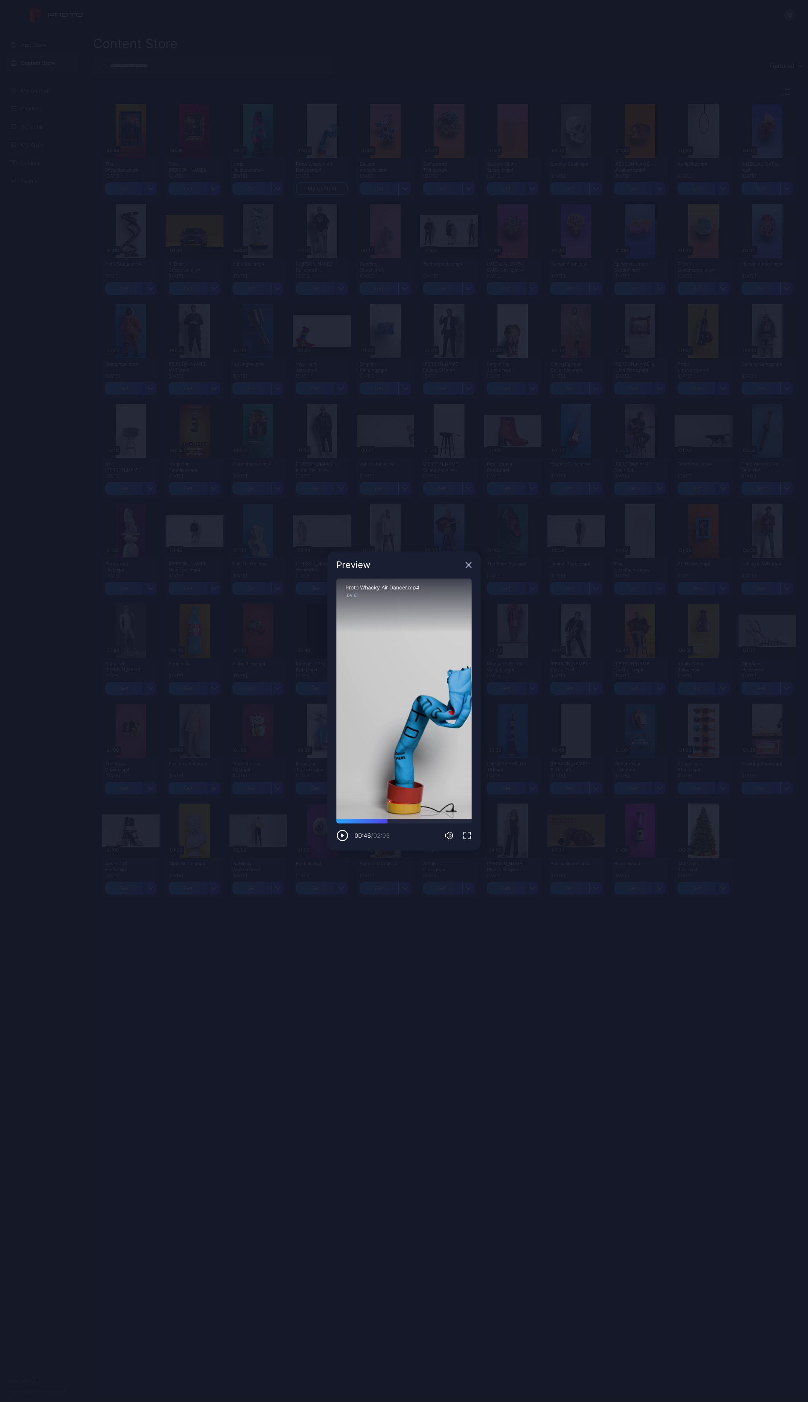
click at [469, 331] on icon "button" at bounding box center [469, 565] width 6 height 6
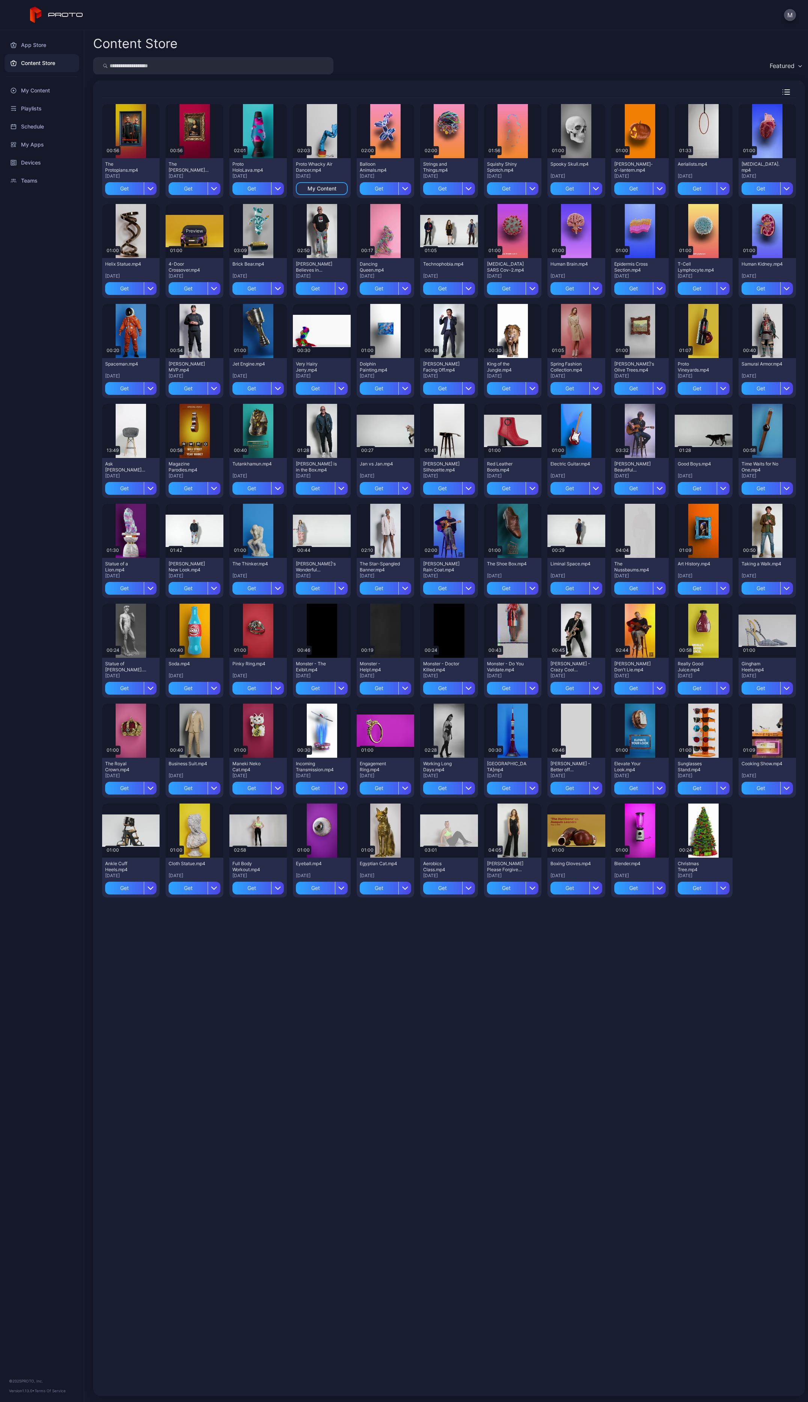
click at [199, 236] on div "Preview" at bounding box center [195, 231] width 24 height 12
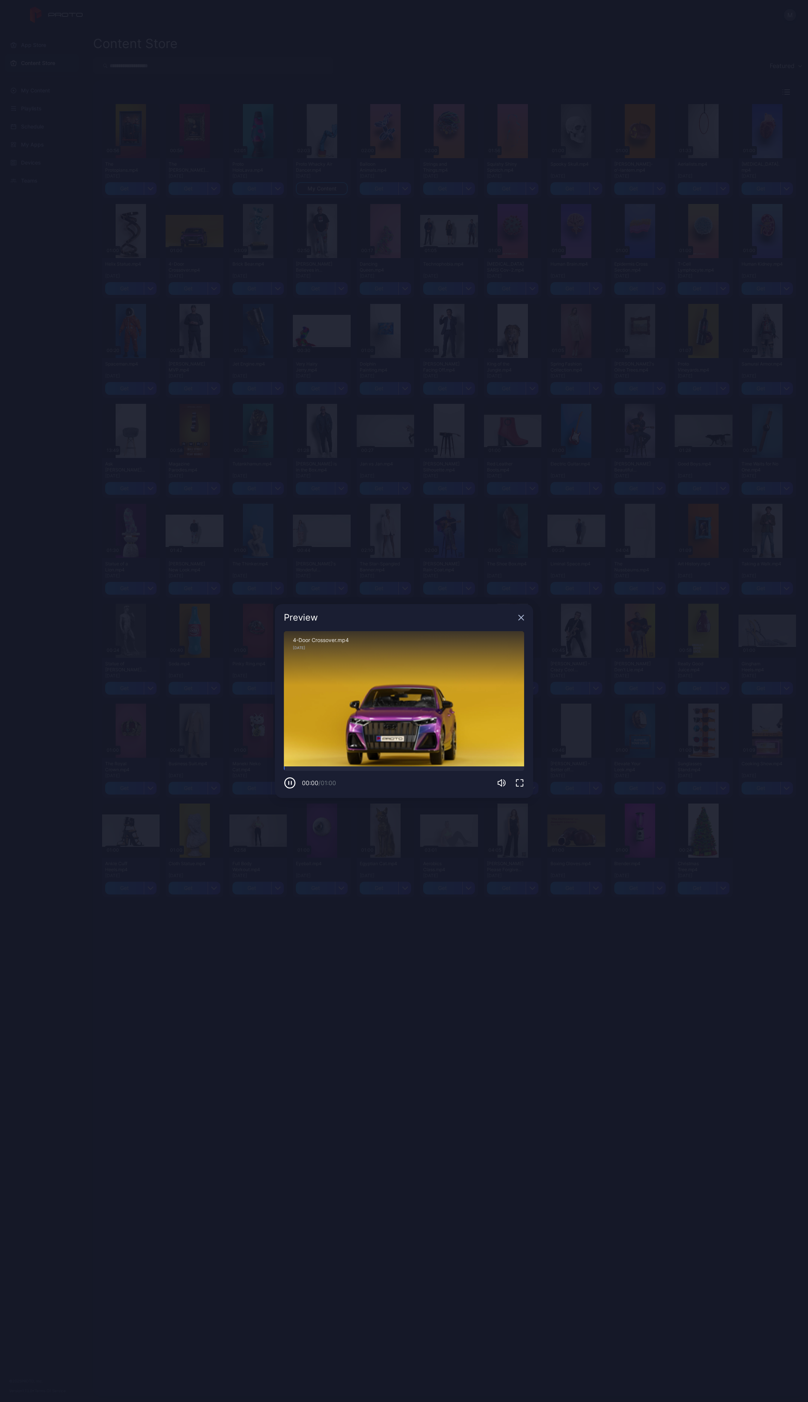
click at [522, 331] on icon "button" at bounding box center [519, 782] width 9 height 9
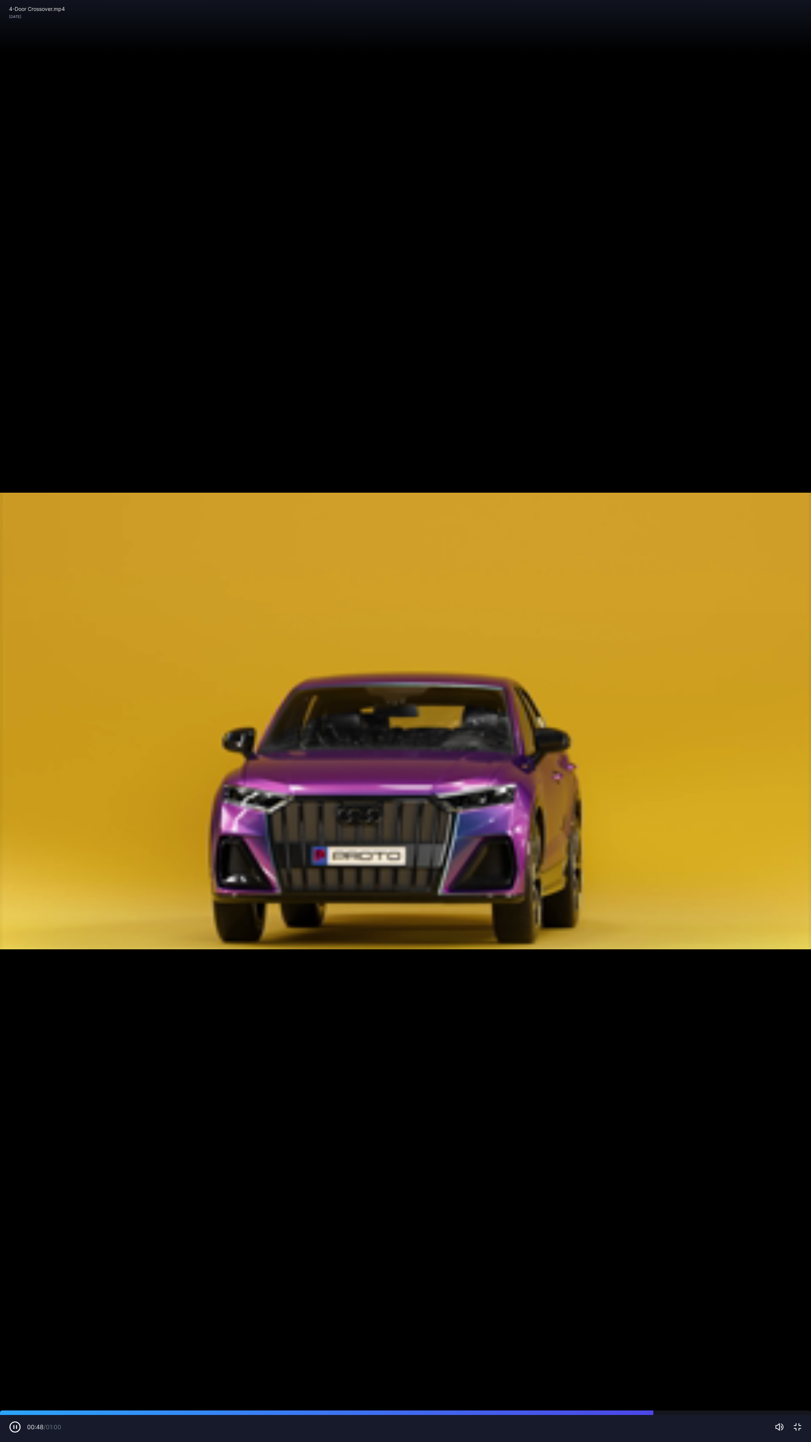
click at [534, 331] on icon "button" at bounding box center [797, 1427] width 9 height 9
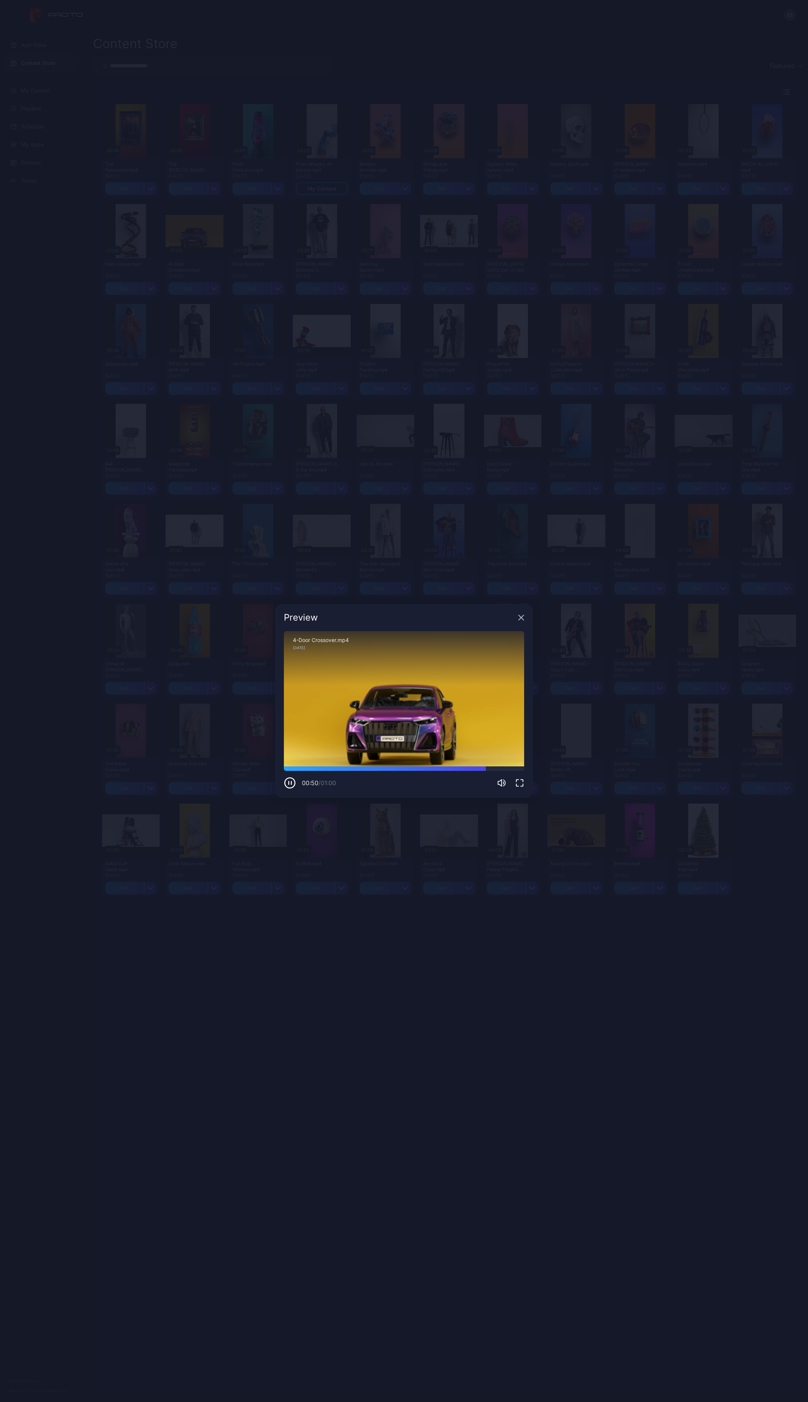
click at [521, 331] on icon "button" at bounding box center [521, 617] width 5 height 5
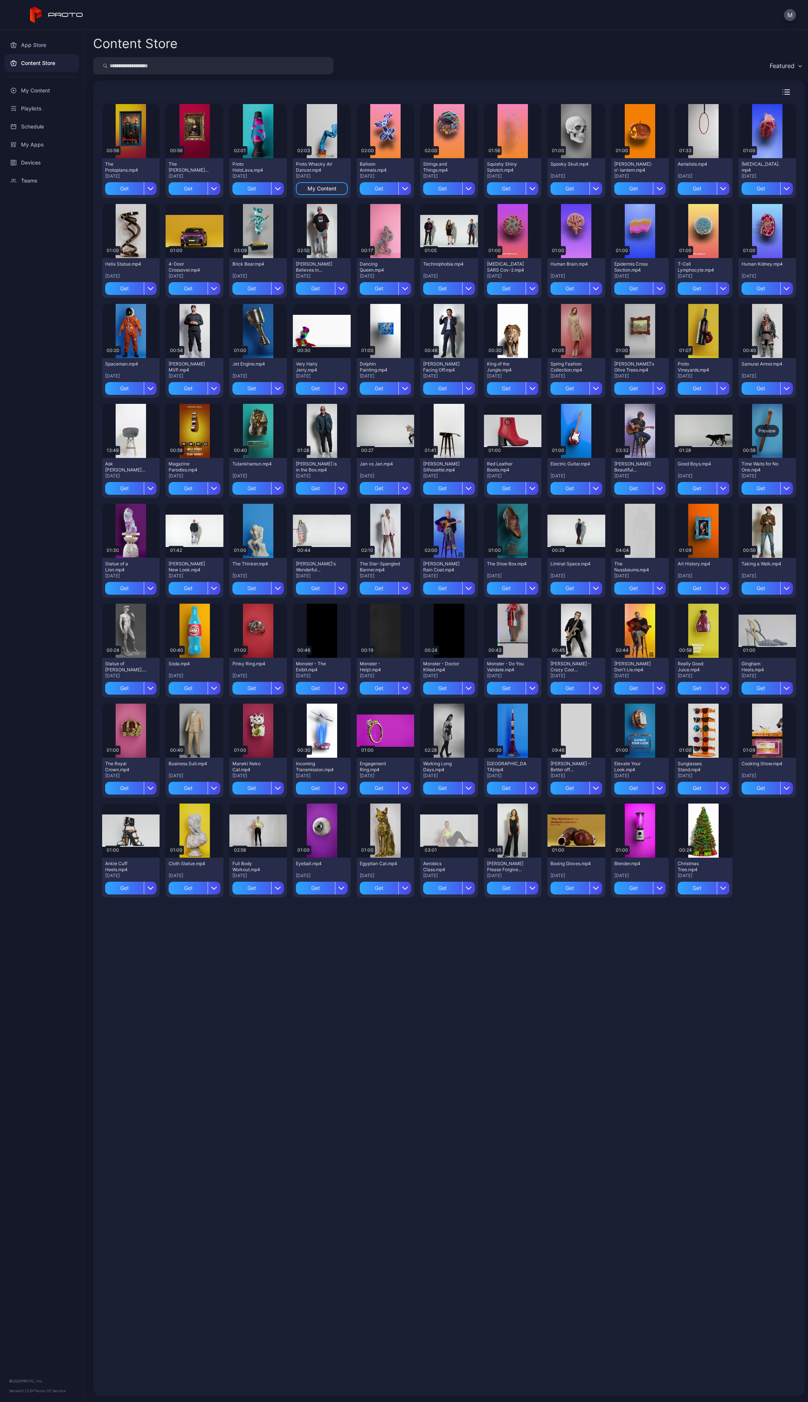
click at [534, 331] on div "Preview" at bounding box center [767, 431] width 57 height 54
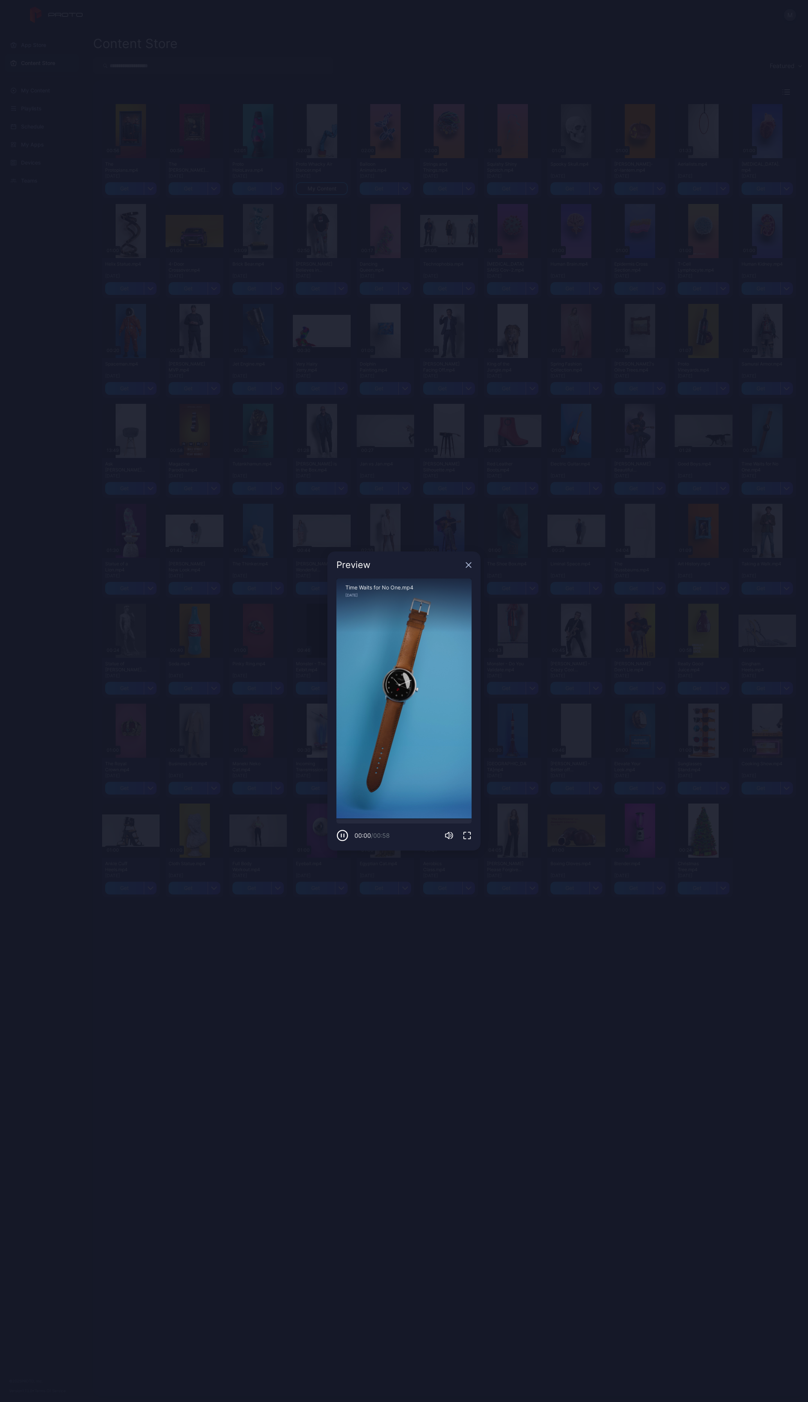
click at [464, 331] on icon "button" at bounding box center [467, 835] width 9 height 9
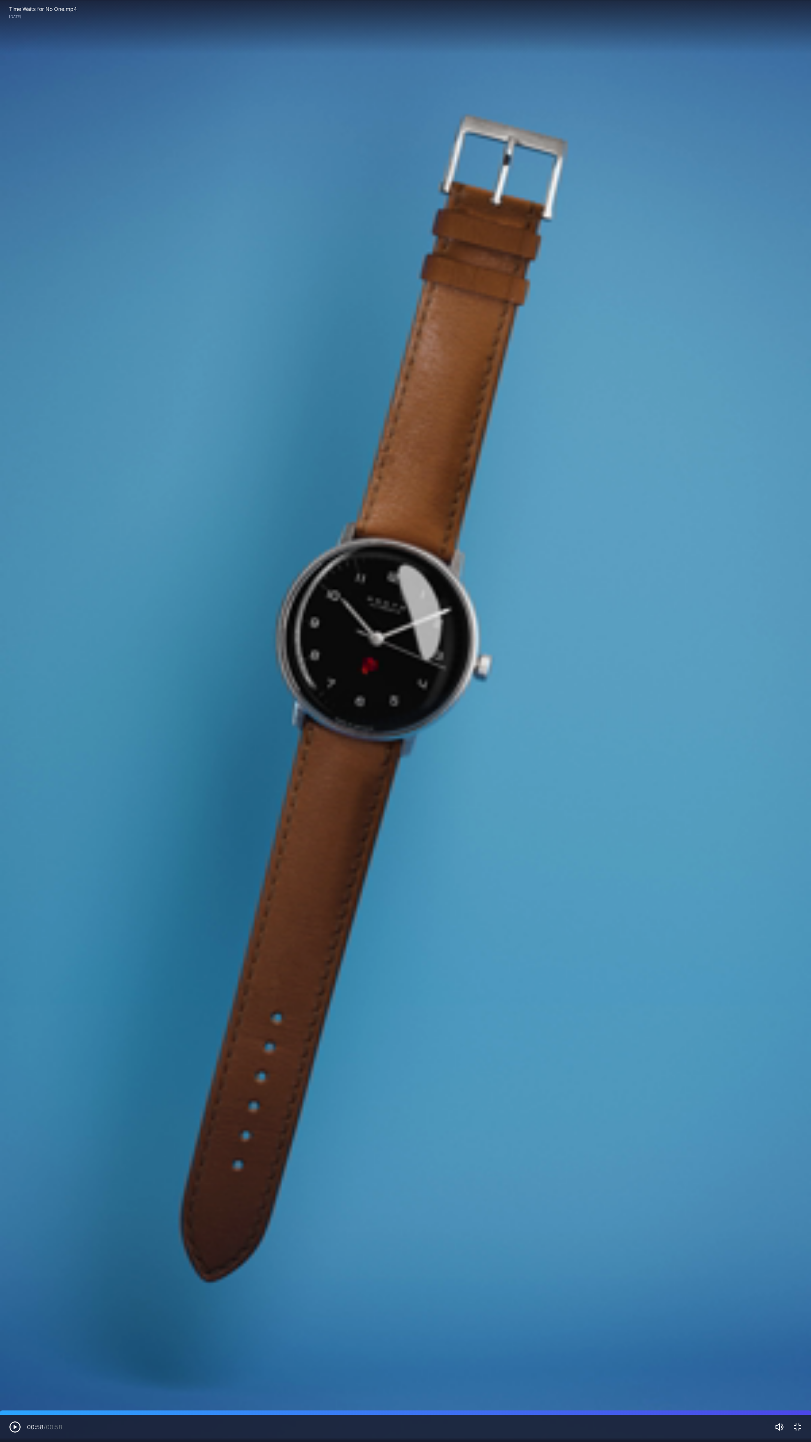
click at [534, 331] on icon "button" at bounding box center [797, 1427] width 9 height 9
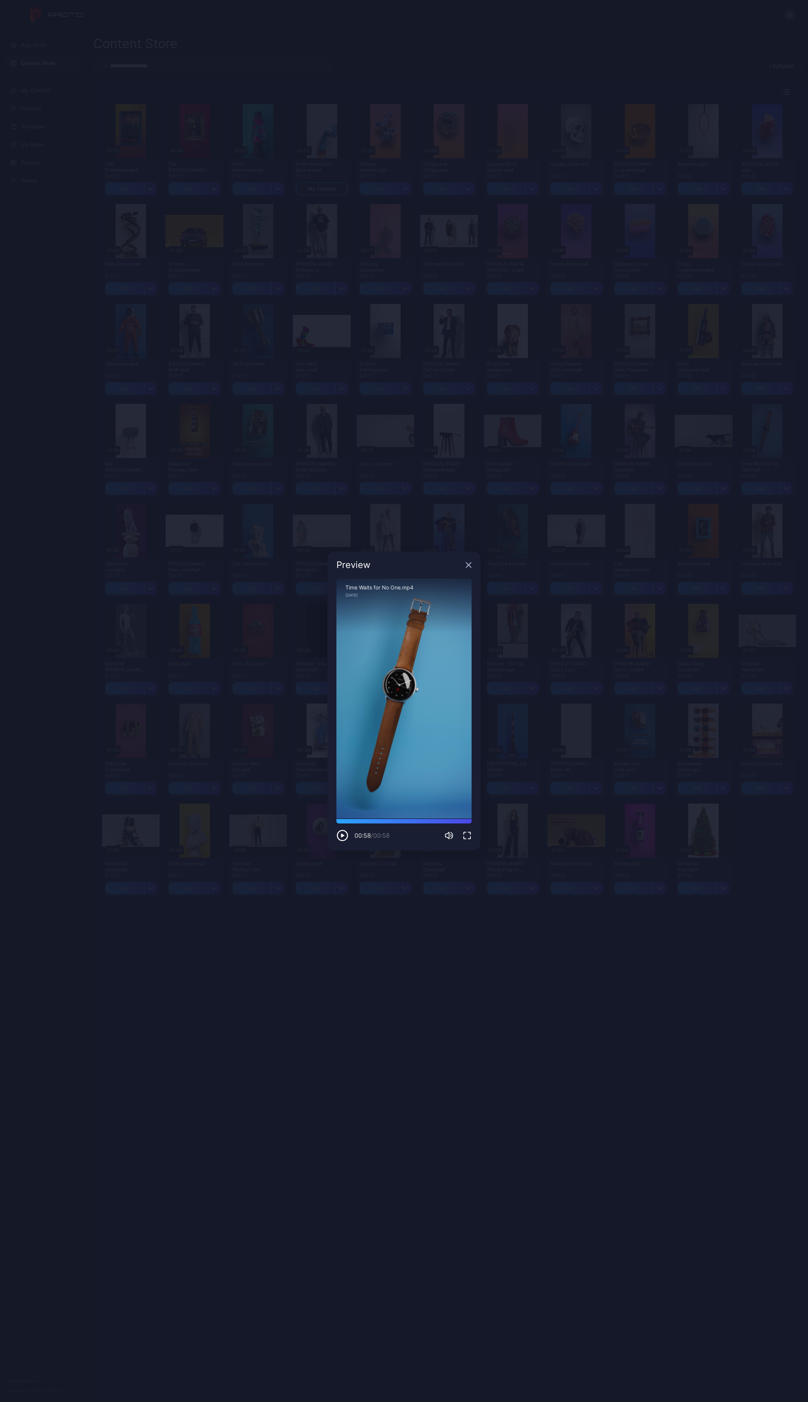
click at [469, 331] on icon "button" at bounding box center [469, 565] width 6 height 6
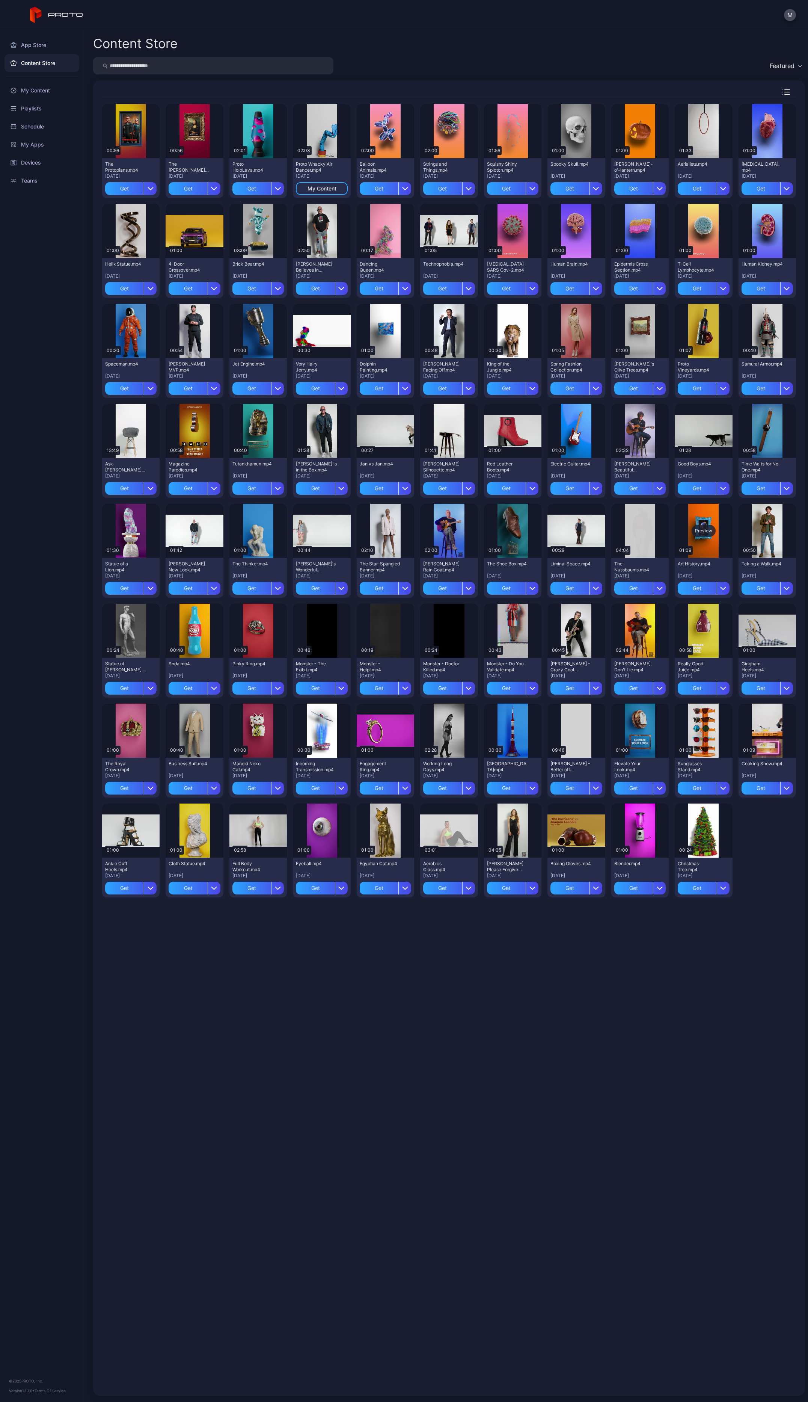
click at [534, 331] on div "Preview" at bounding box center [703, 531] width 57 height 54
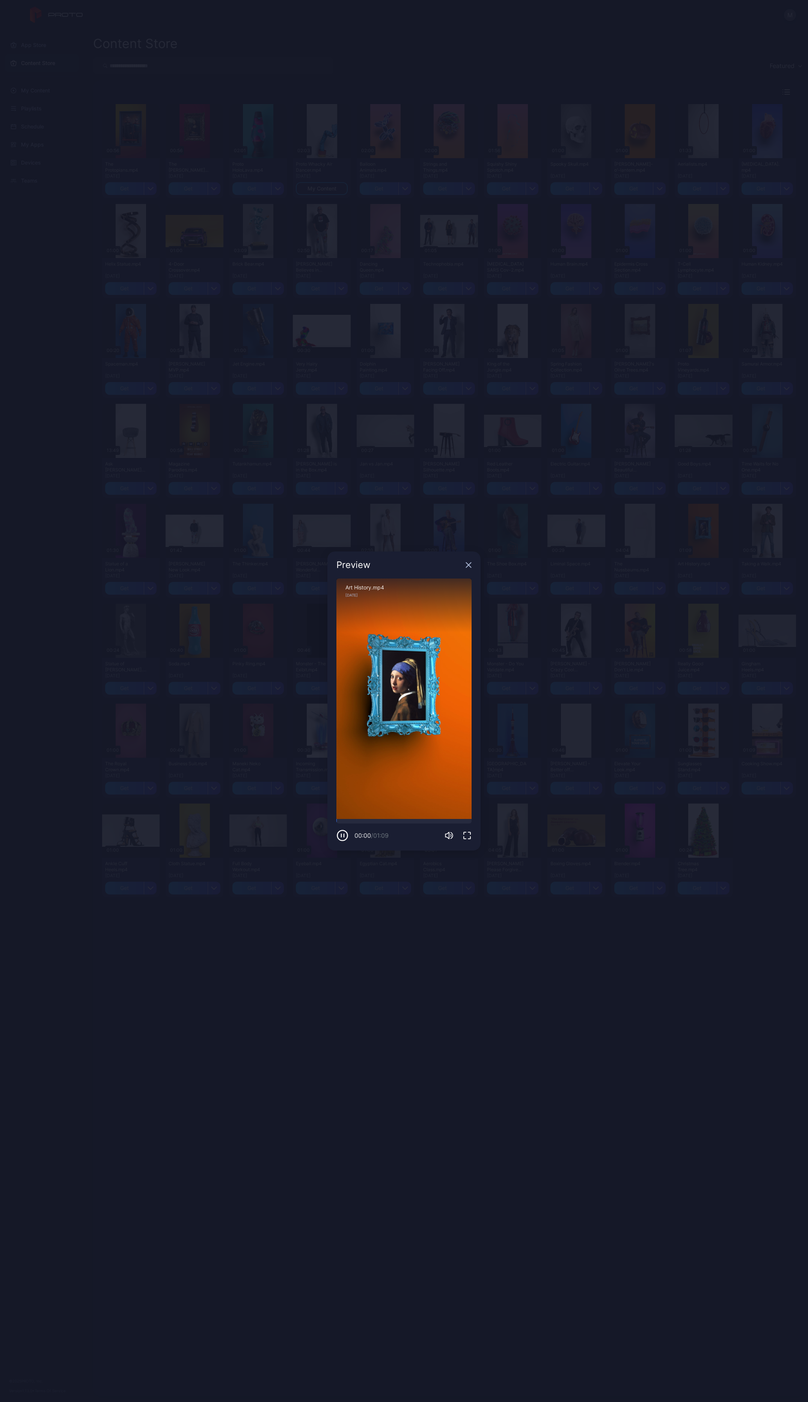
click at [469, 331] on icon "button" at bounding box center [467, 835] width 9 height 9
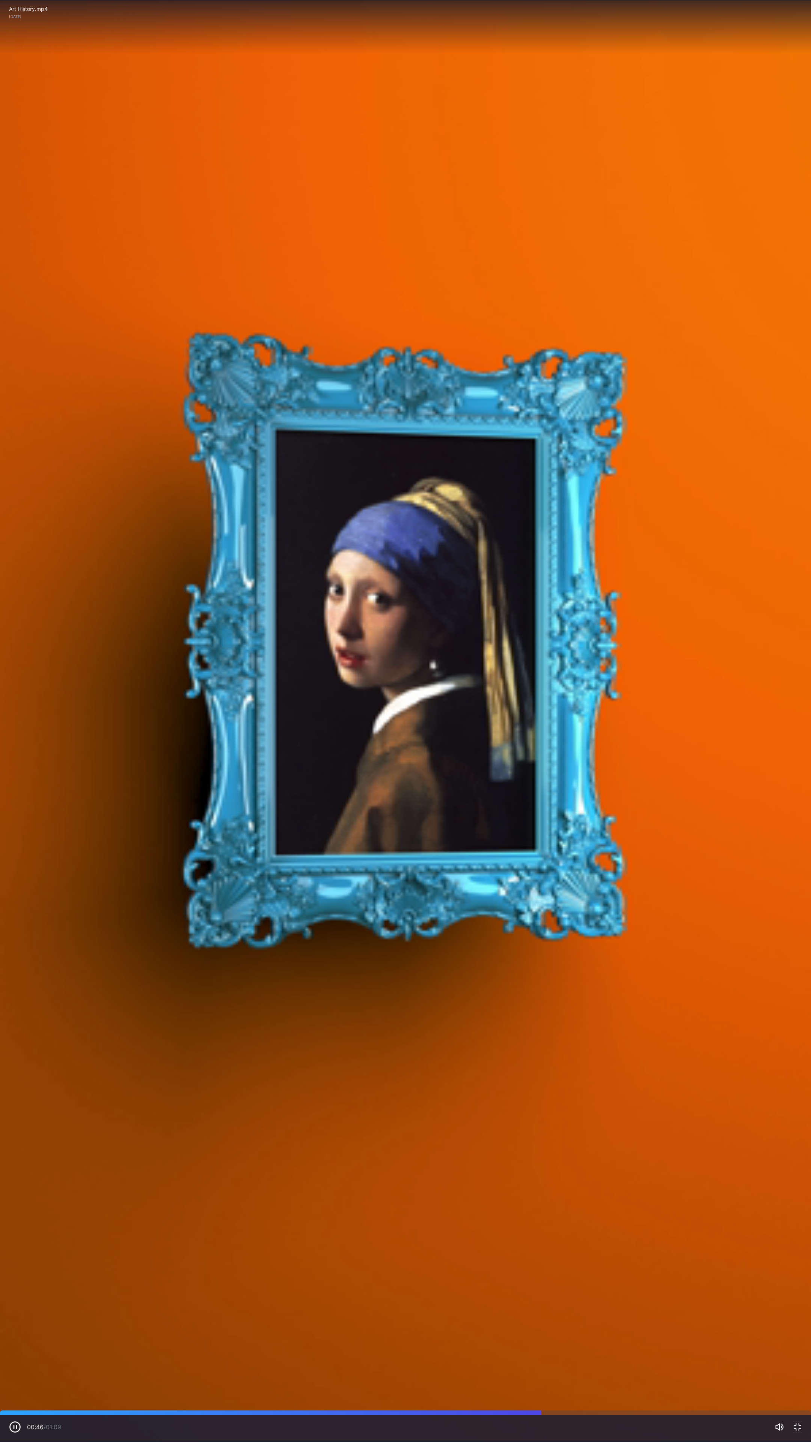
click at [534, 331] on icon "button" at bounding box center [797, 1427] width 9 height 9
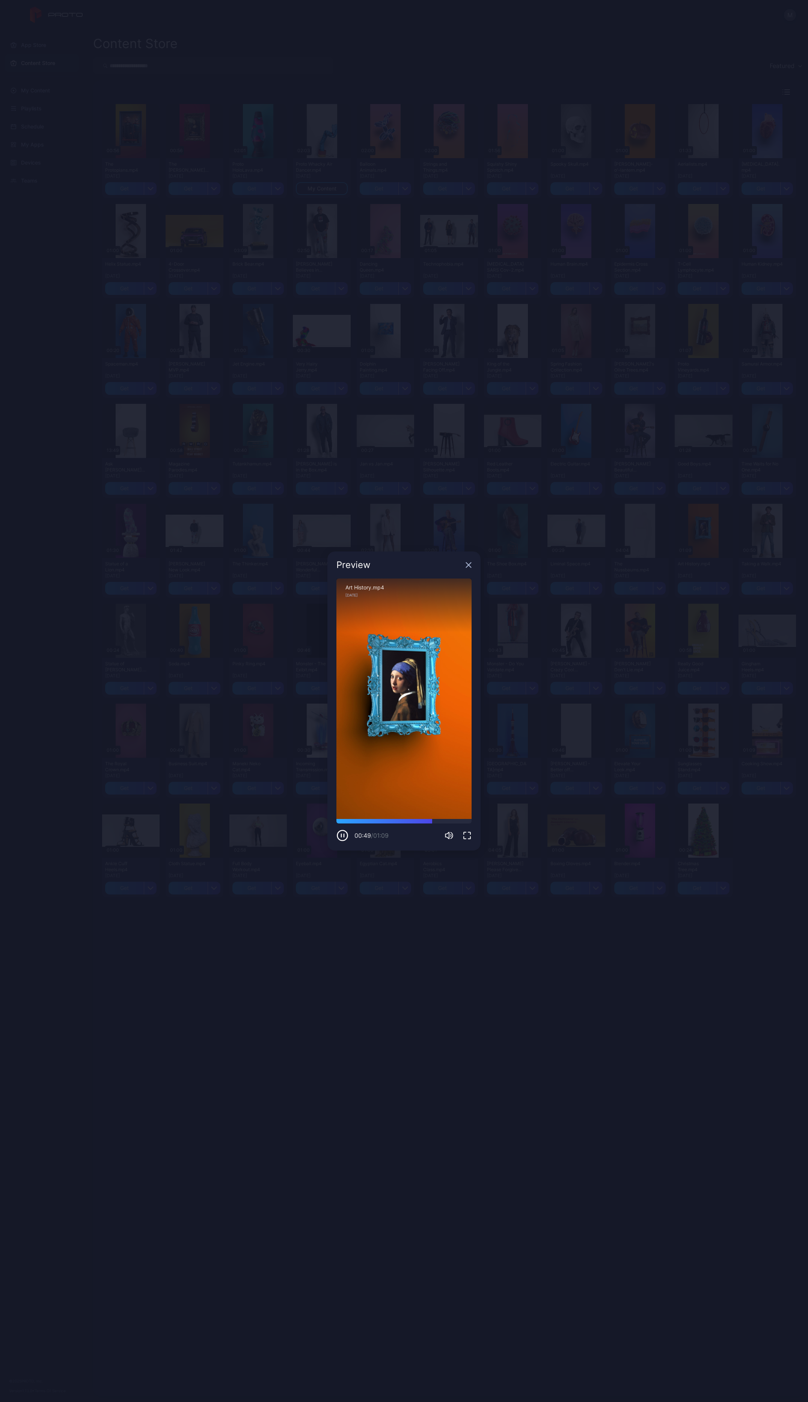
click at [471, 331] on icon "button" at bounding box center [468, 565] width 5 height 5
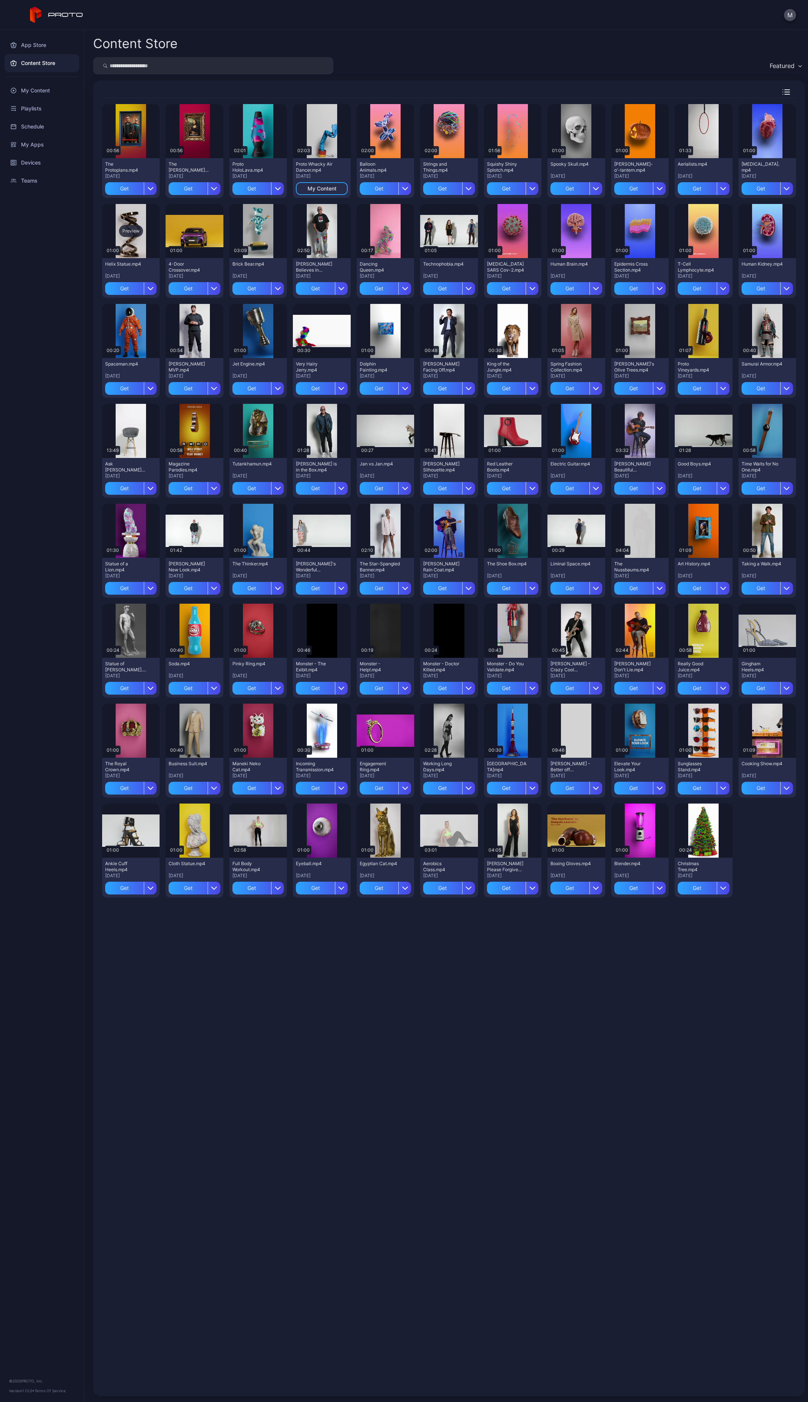
click at [131, 240] on div "Preview" at bounding box center [130, 231] width 57 height 54
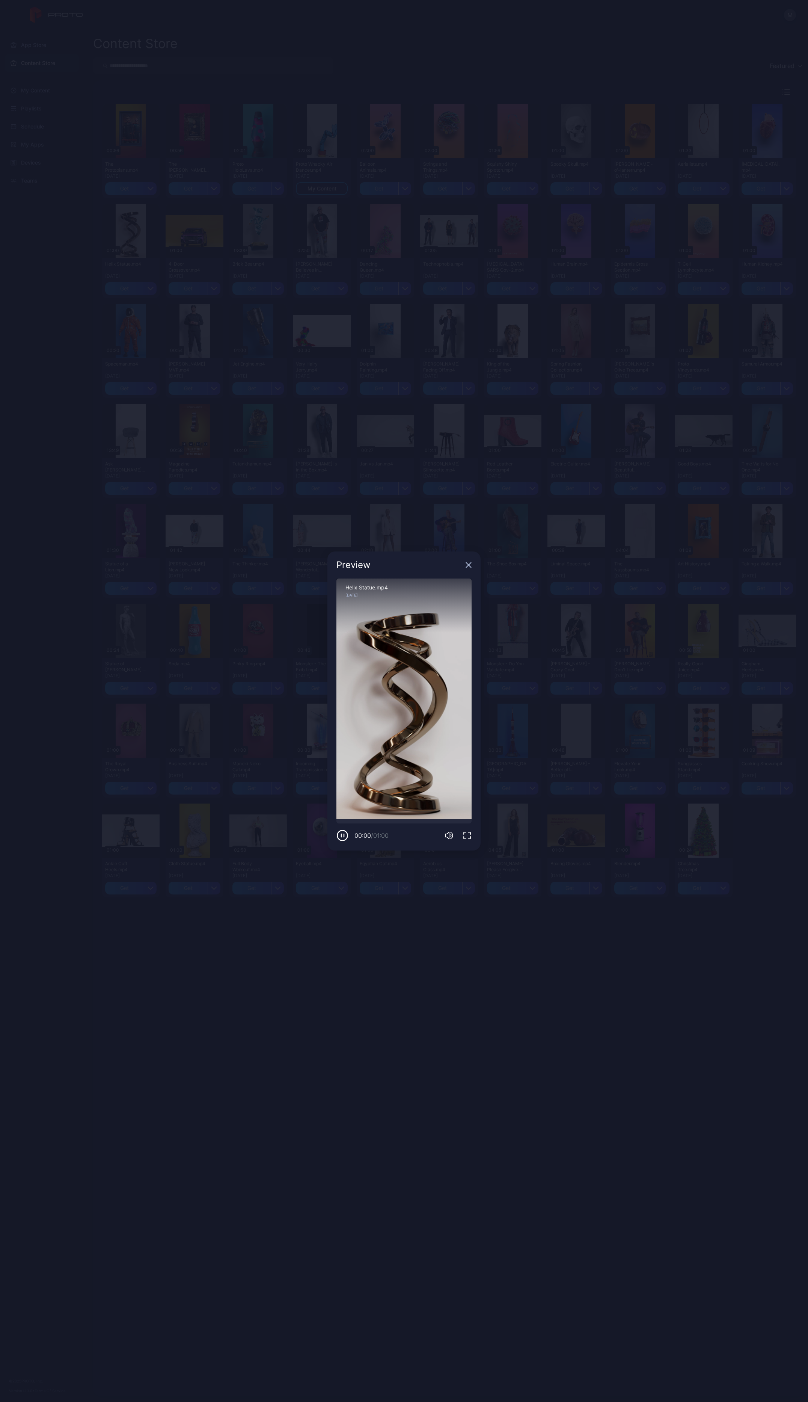
click at [464, 331] on icon "button" at bounding box center [467, 835] width 7 height 7
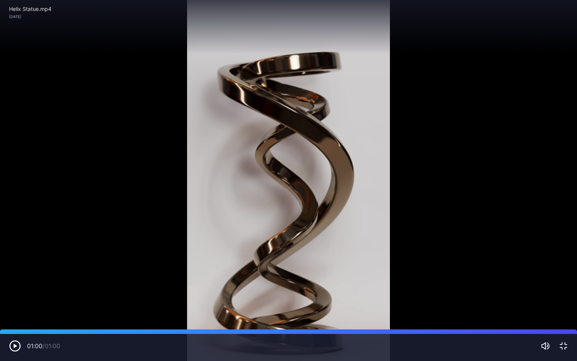
click at [534, 331] on icon "button" at bounding box center [563, 345] width 7 height 7
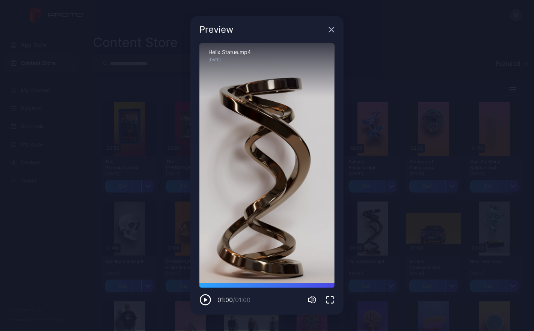
click at [331, 28] on icon "button" at bounding box center [332, 30] width 6 height 6
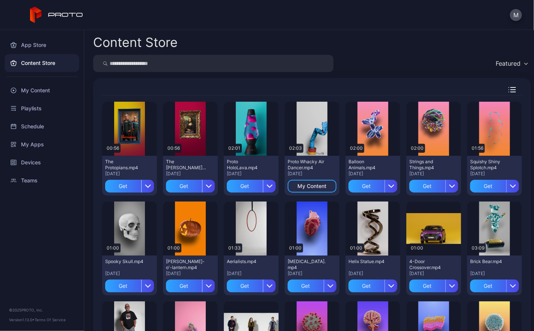
click at [398, 60] on div "Featured" at bounding box center [312, 63] width 438 height 17
click at [262, 30] on div "Content Store Featured Preview 00:56 The Protopians.mp4 [DATE] Get Preview 00:5…" at bounding box center [309, 180] width 450 height 301
click at [36, 249] on div "App Store Content Store My Content Playlists Schedule My Apps Devices Teams © 2…" at bounding box center [42, 180] width 84 height 301
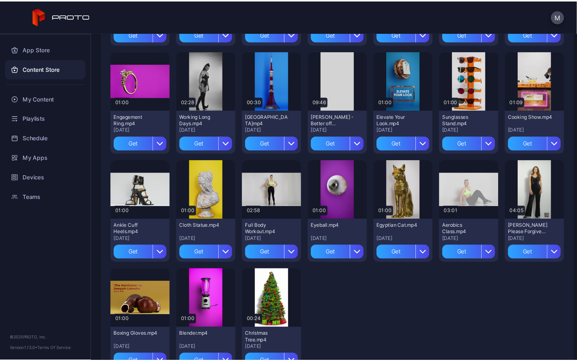
scroll to position [1052, 0]
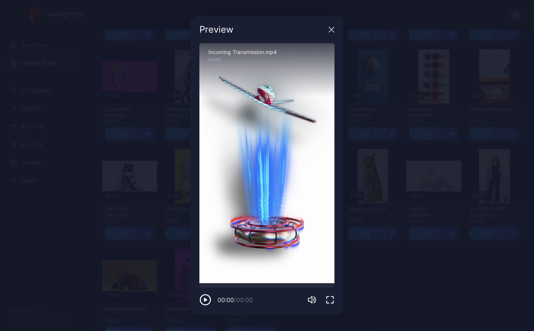
click at [329, 301] on icon "button" at bounding box center [330, 300] width 9 height 9
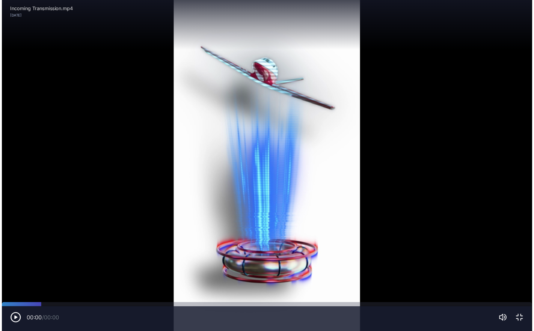
scroll to position [852, 0]
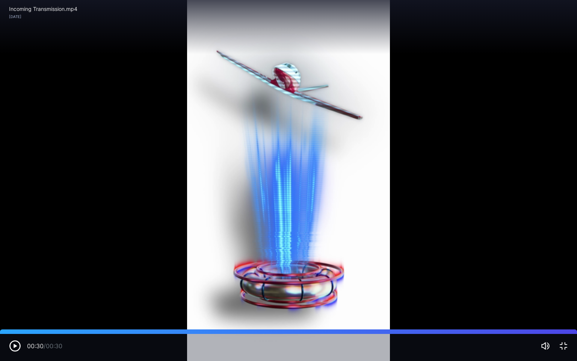
click at [534, 331] on icon "button" at bounding box center [563, 345] width 9 height 9
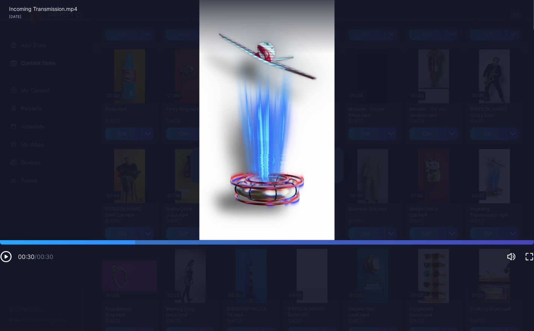
scroll to position [1052, 0]
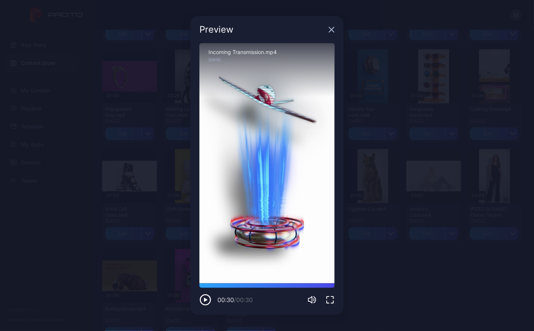
click at [331, 29] on icon "button" at bounding box center [331, 29] width 5 height 5
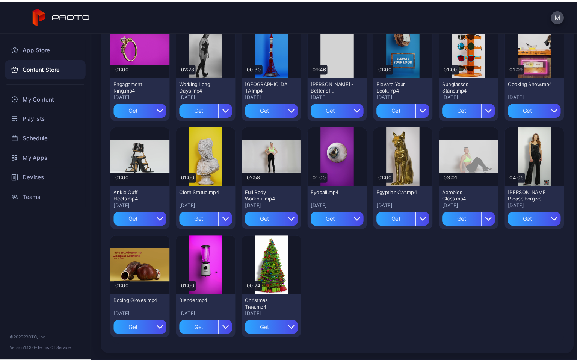
scroll to position [976, 0]
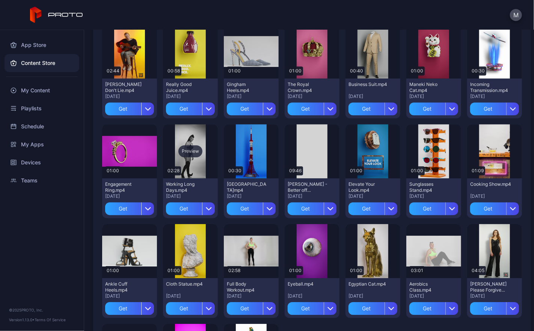
click at [218, 178] on div "Preview" at bounding box center [190, 151] width 55 height 54
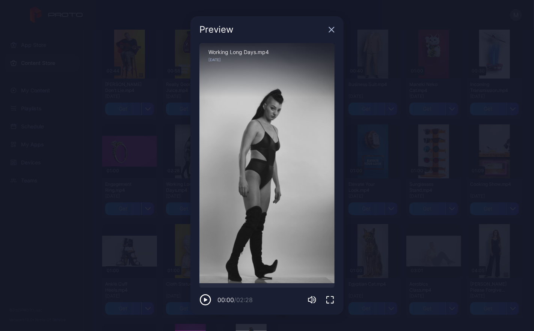
click at [329, 301] on icon "button" at bounding box center [330, 300] width 9 height 9
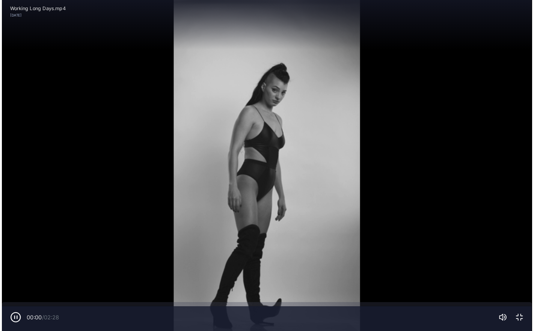
scroll to position [777, 0]
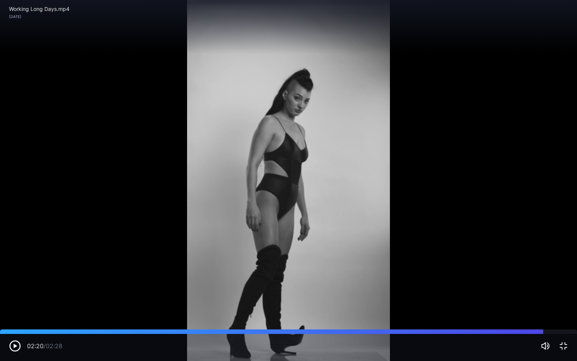
drag, startPoint x: 22, startPoint y: 332, endPoint x: 545, endPoint y: 318, distance: 522.6
click at [534, 318] on div "Sorry, your browser doesn‘t support embedded videos 02:20 / 02:28 Working Long …" at bounding box center [288, 180] width 577 height 361
click at [534, 331] on icon "button" at bounding box center [563, 345] width 9 height 9
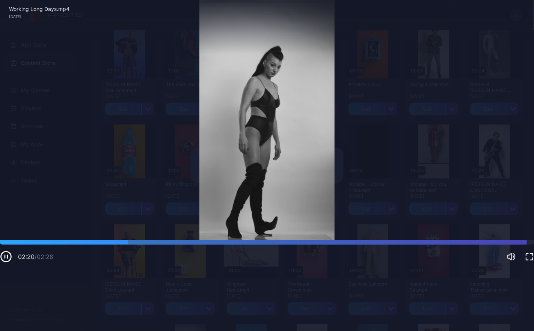
scroll to position [976, 0]
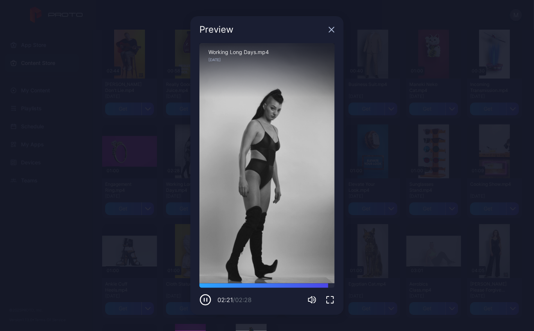
click at [328, 29] on div "Preview" at bounding box center [266, 29] width 153 height 27
click at [333, 29] on icon "button" at bounding box center [332, 30] width 6 height 6
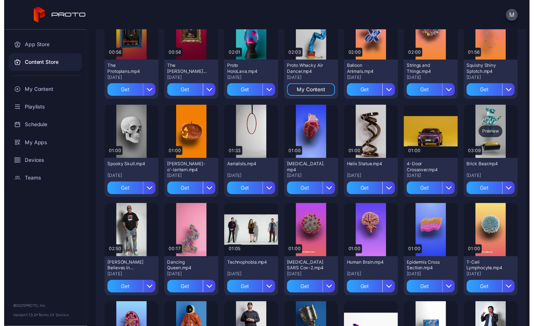
scroll to position [113, 0]
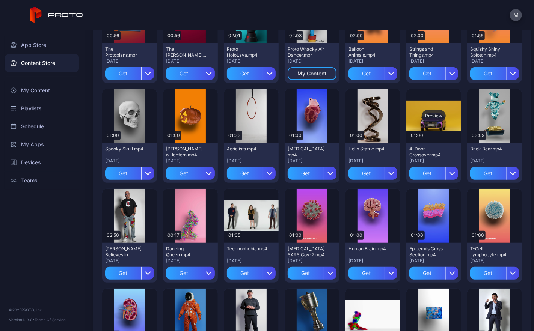
click at [406, 143] on div "Preview" at bounding box center [433, 116] width 55 height 54
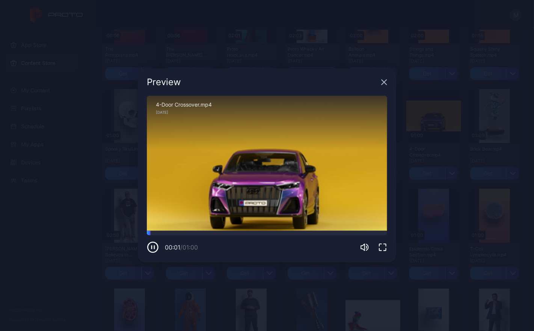
click at [380, 245] on icon "button" at bounding box center [382, 247] width 7 height 7
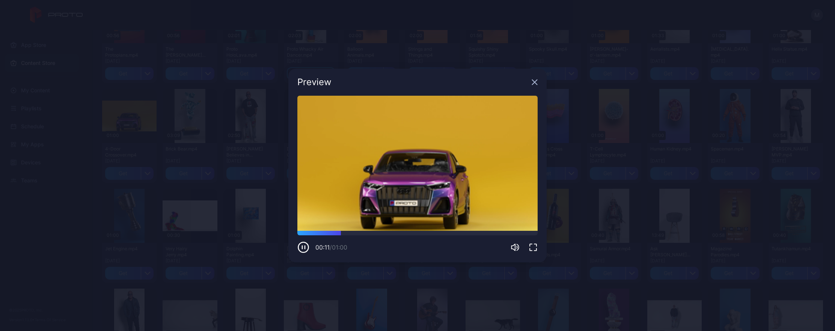
click at [533, 243] on icon "button" at bounding box center [533, 247] width 9 height 9
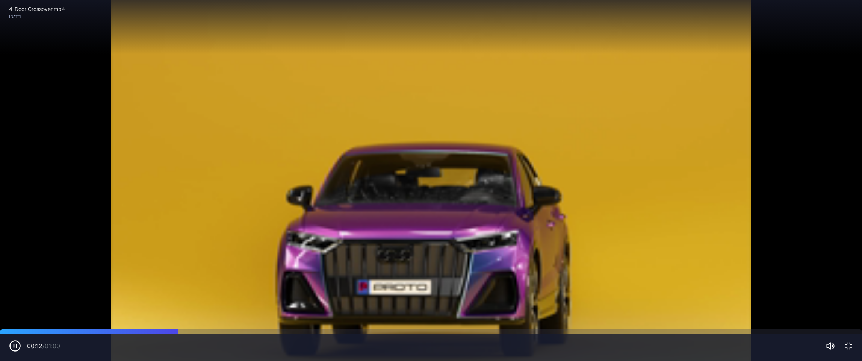
click at [534, 244] on div "Sorry, your browser doesn‘t support embedded videos" at bounding box center [431, 180] width 862 height 361
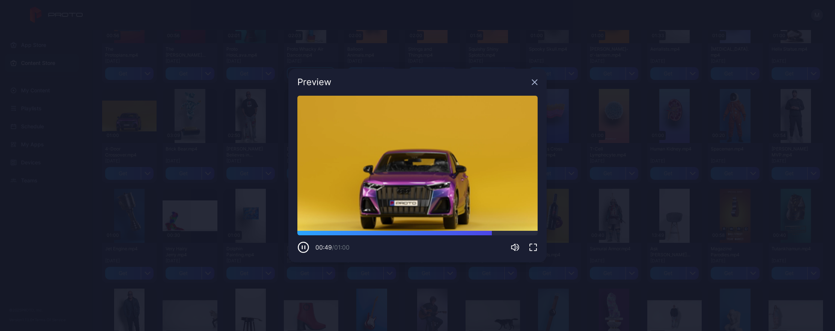
click at [534, 81] on icon "button" at bounding box center [535, 82] width 6 height 6
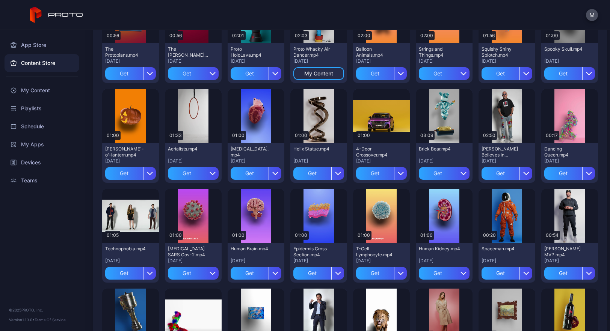
click at [83, 15] on icon at bounding box center [56, 15] width 53 height 17
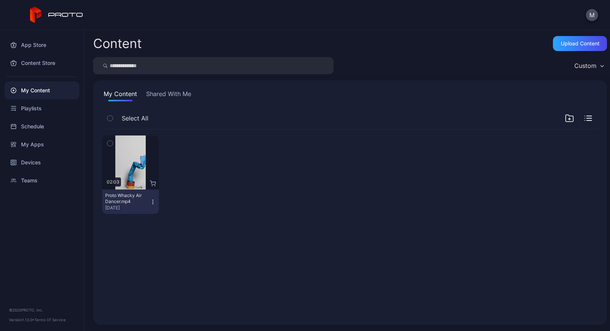
click at [37, 232] on div "App Store Content Store My Content Playlists Schedule My Apps Devices Teams © 2…" at bounding box center [42, 180] width 84 height 301
drag, startPoint x: 309, startPoint y: 187, endPoint x: 288, endPoint y: 176, distance: 23.5
click at [308, 187] on div "Preview 02:03 Proto Whacky Air Dancer.mp4 [DATE]" at bounding box center [350, 175] width 496 height 91
click at [287, 45] on div "Content Upload Content" at bounding box center [350, 43] width 514 height 15
